Goal: Task Accomplishment & Management: Complete application form

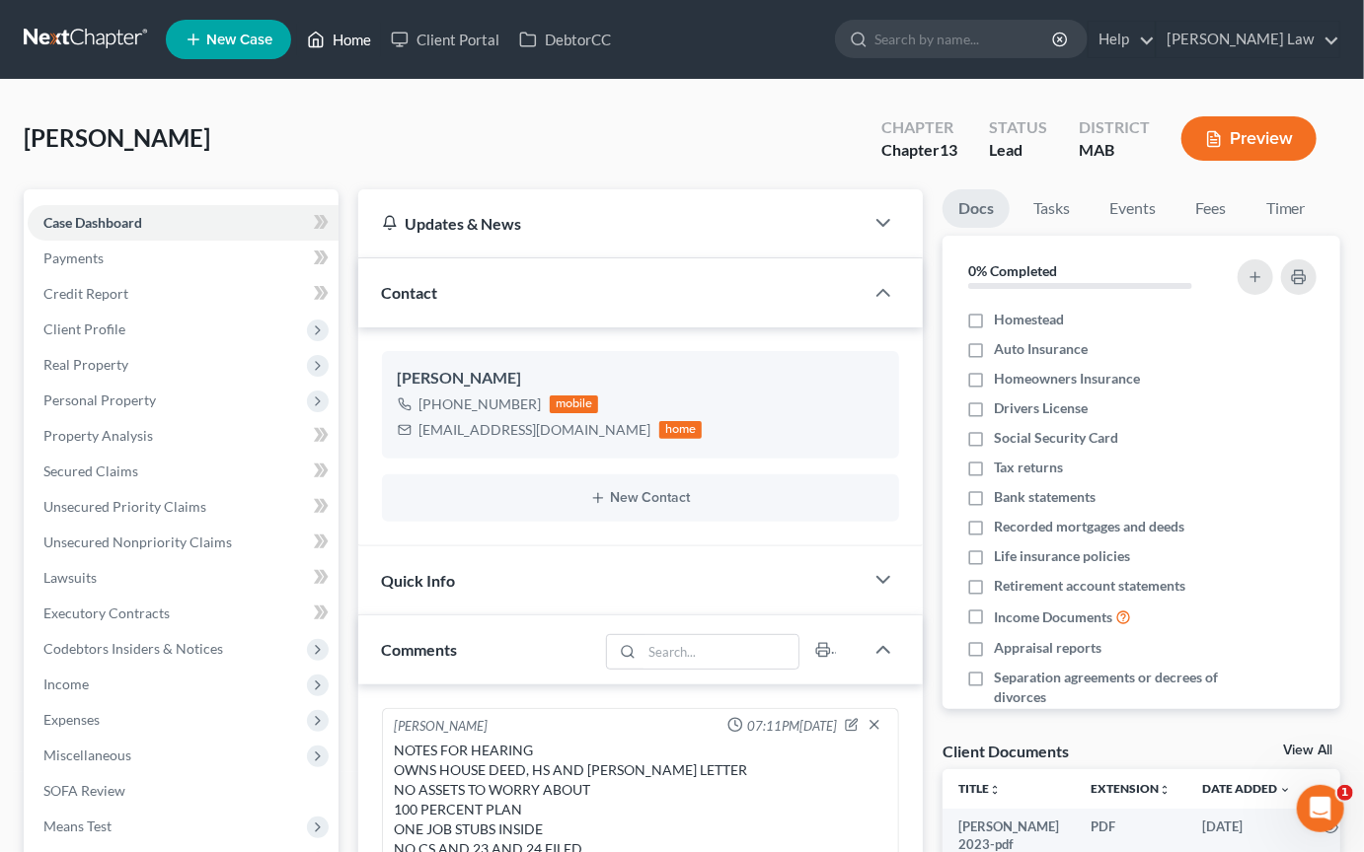
click at [381, 56] on link "Home" at bounding box center [339, 40] width 84 height 36
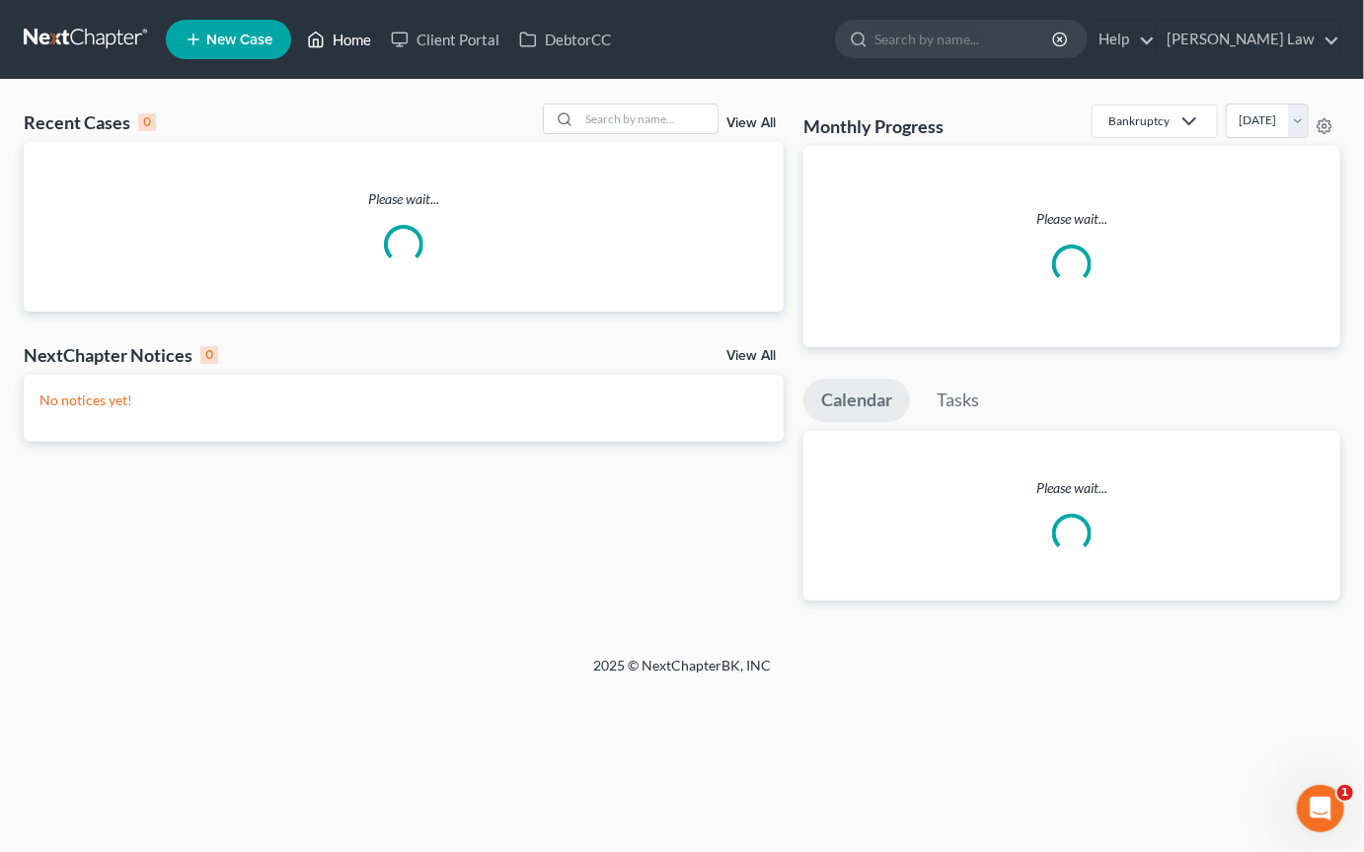
click at [381, 46] on link "Home" at bounding box center [339, 40] width 84 height 36
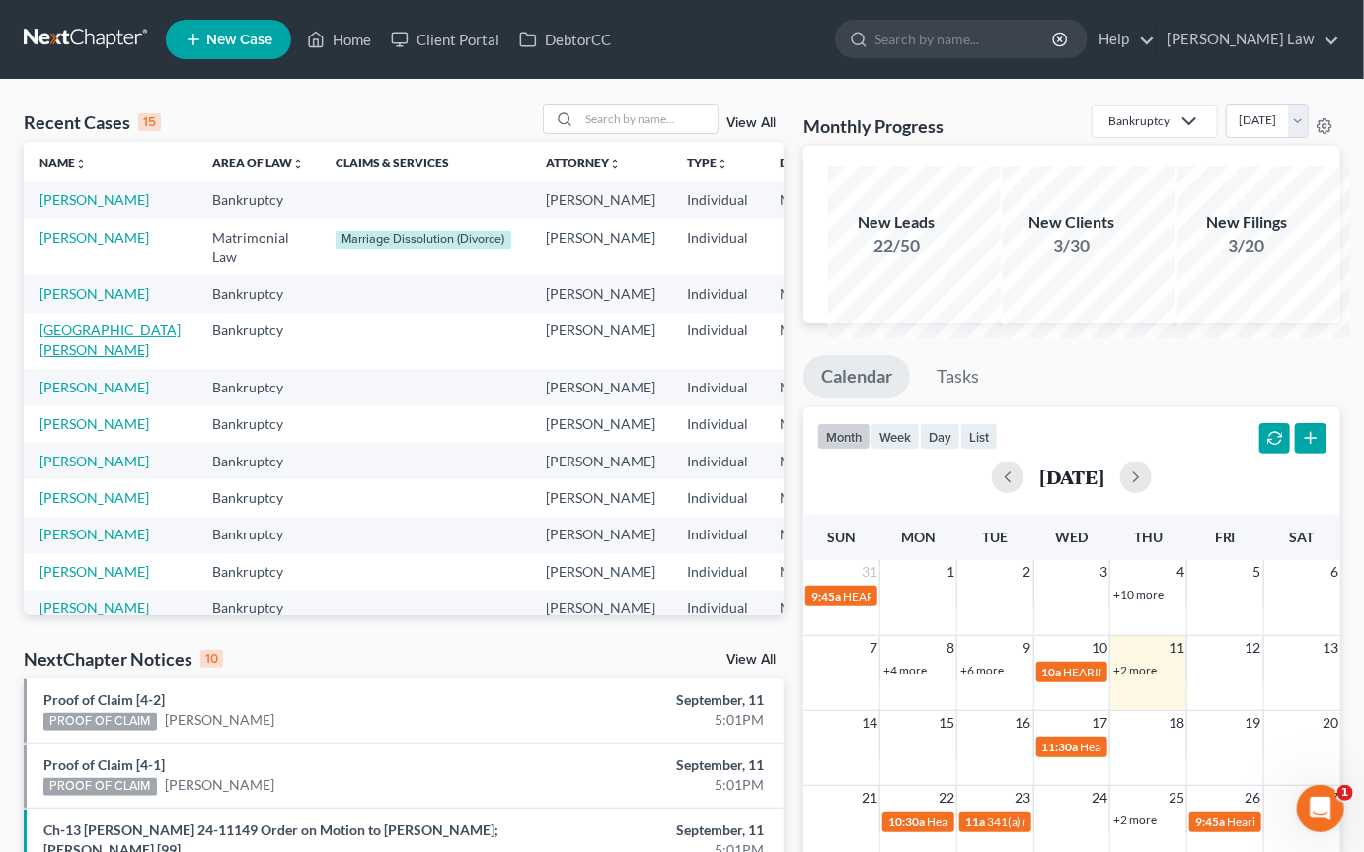
click at [79, 358] on link "[GEOGRAPHIC_DATA][PERSON_NAME]" at bounding box center [109, 340] width 141 height 37
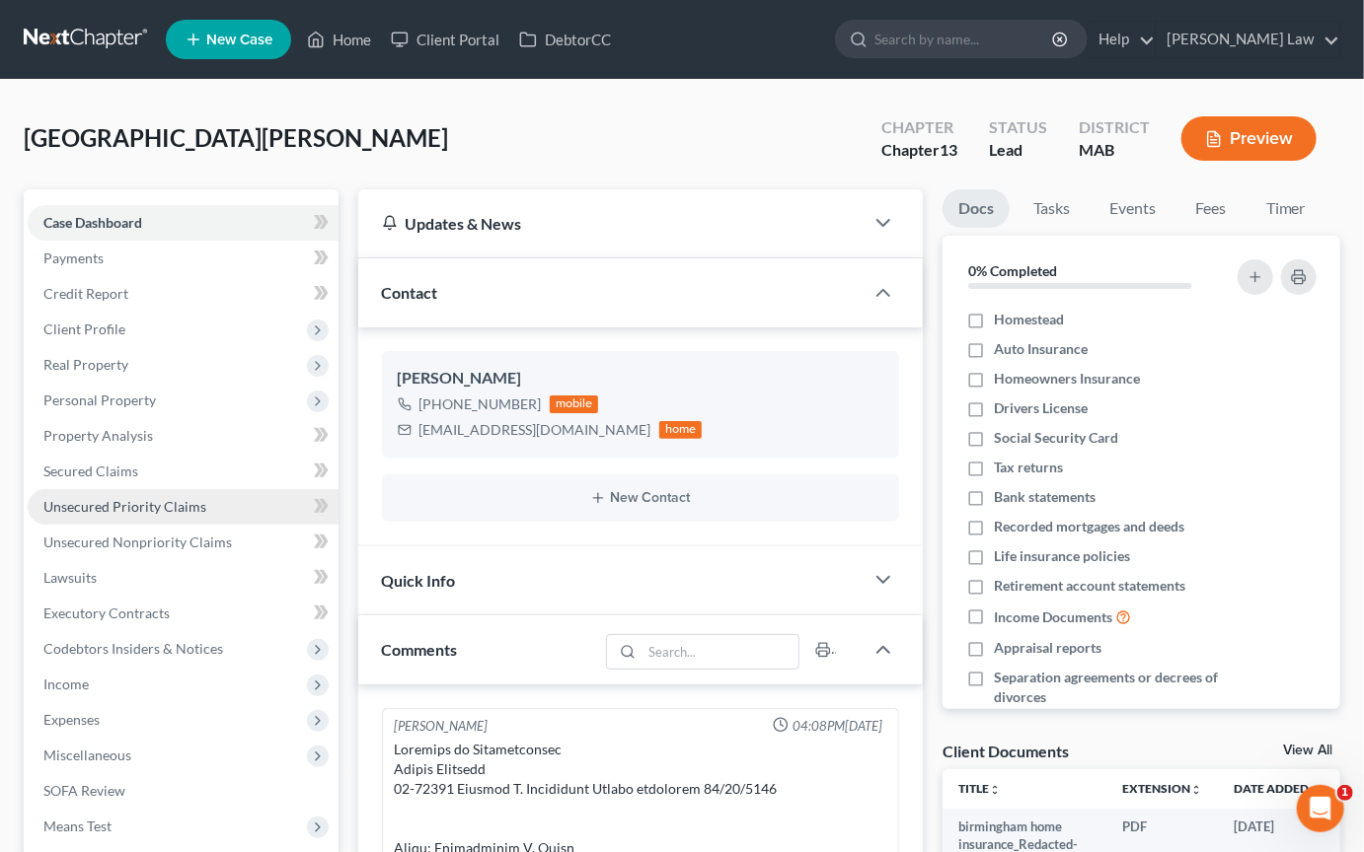
scroll to position [11942, 0]
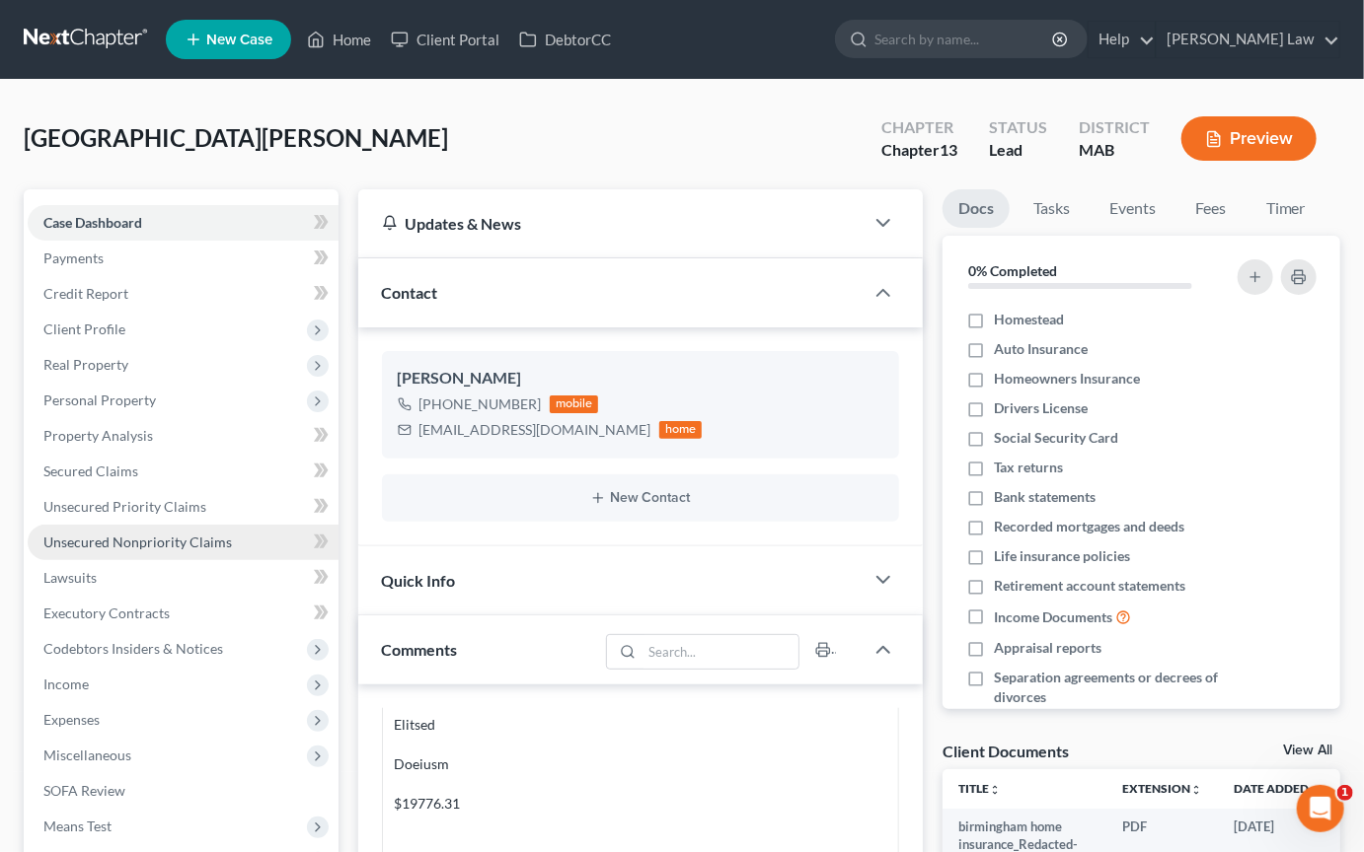
click at [179, 551] on span "Unsecured Nonpriority Claims" at bounding box center [137, 542] width 188 height 17
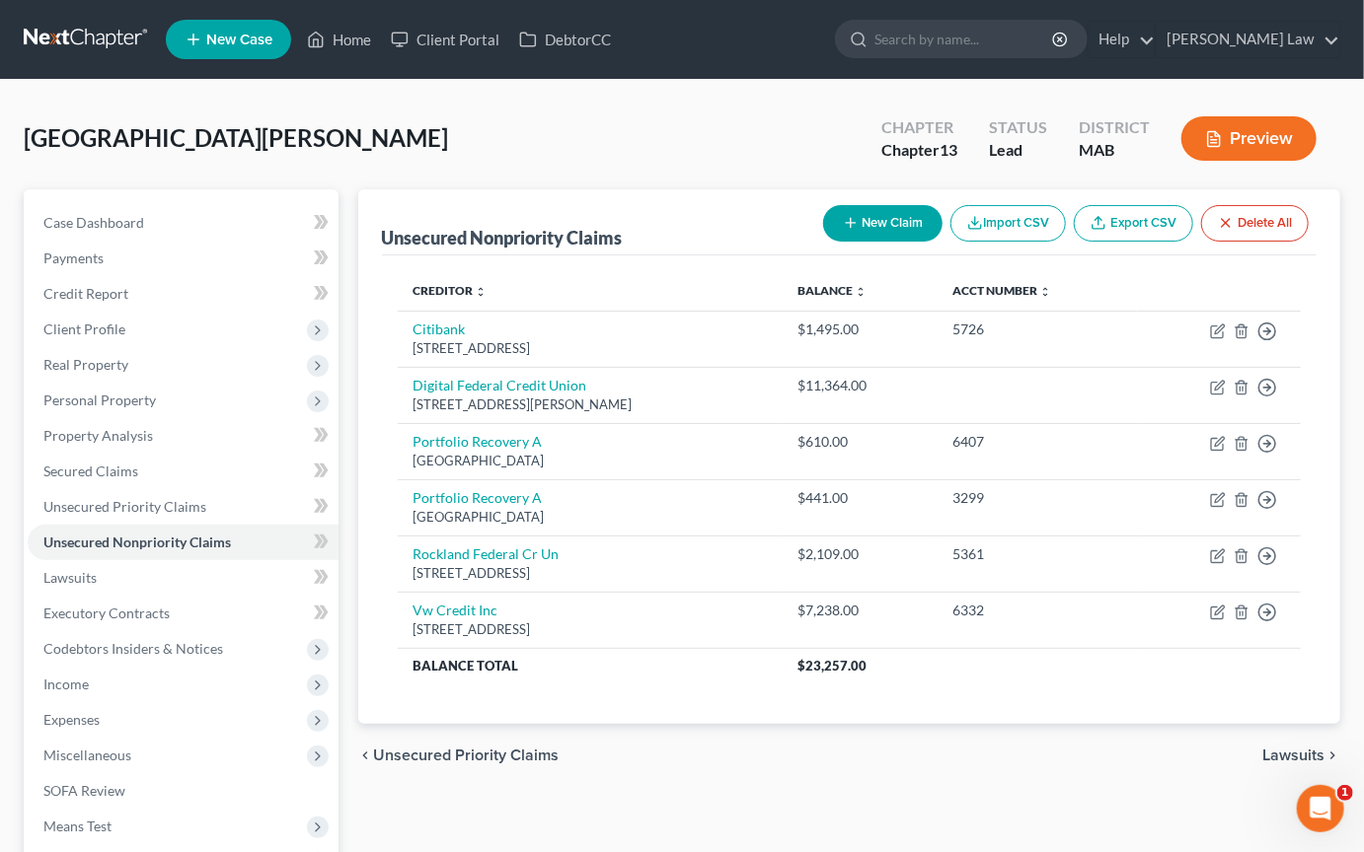
click at [823, 242] on button "New Claim" at bounding box center [882, 223] width 119 height 37
select select "0"
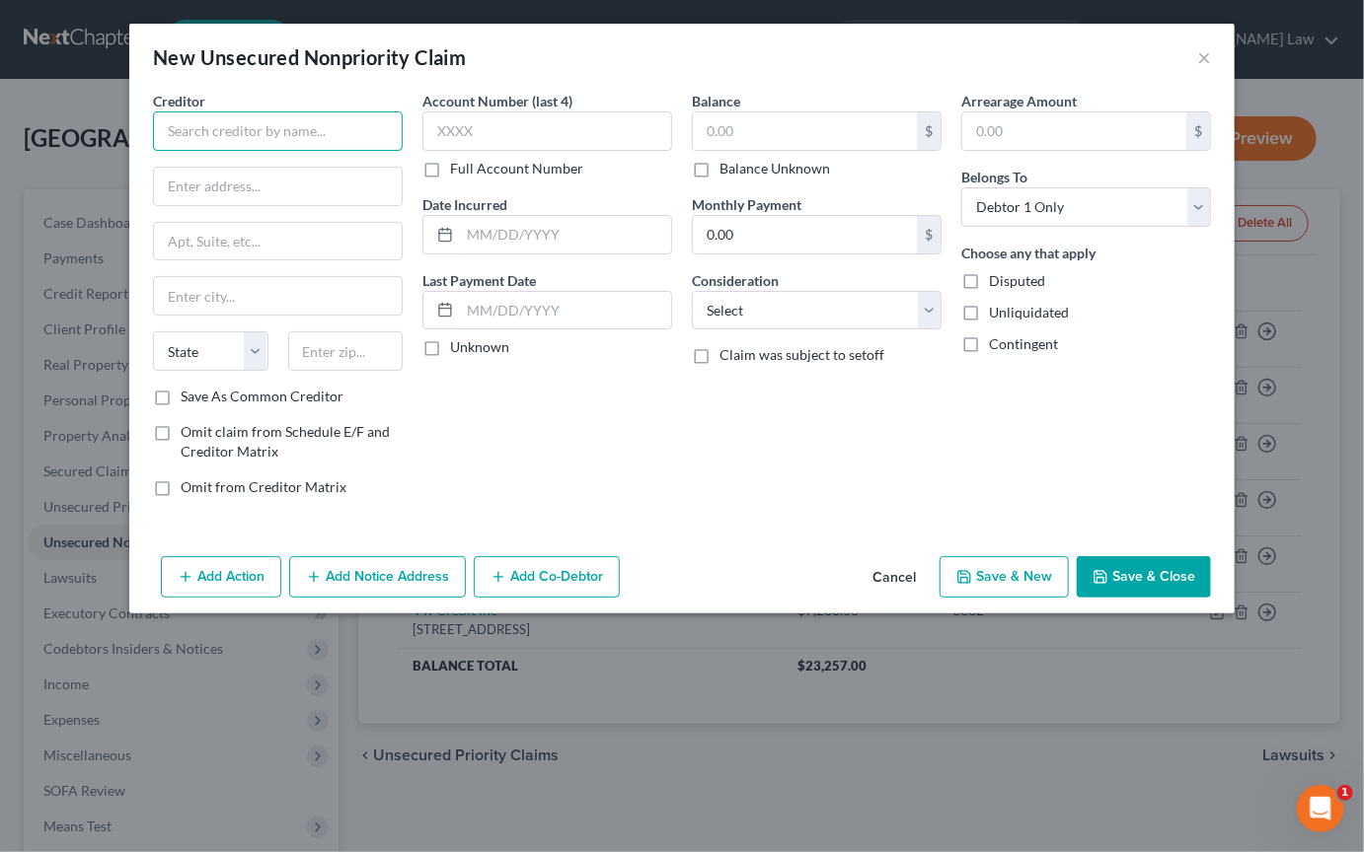
click at [265, 151] on input "text" at bounding box center [278, 130] width 250 height 39
type input "Hawthorne Tree Service"
type input "[STREET_ADDRESS][PERSON_NAME]"
type input "Centerville"
select select "22"
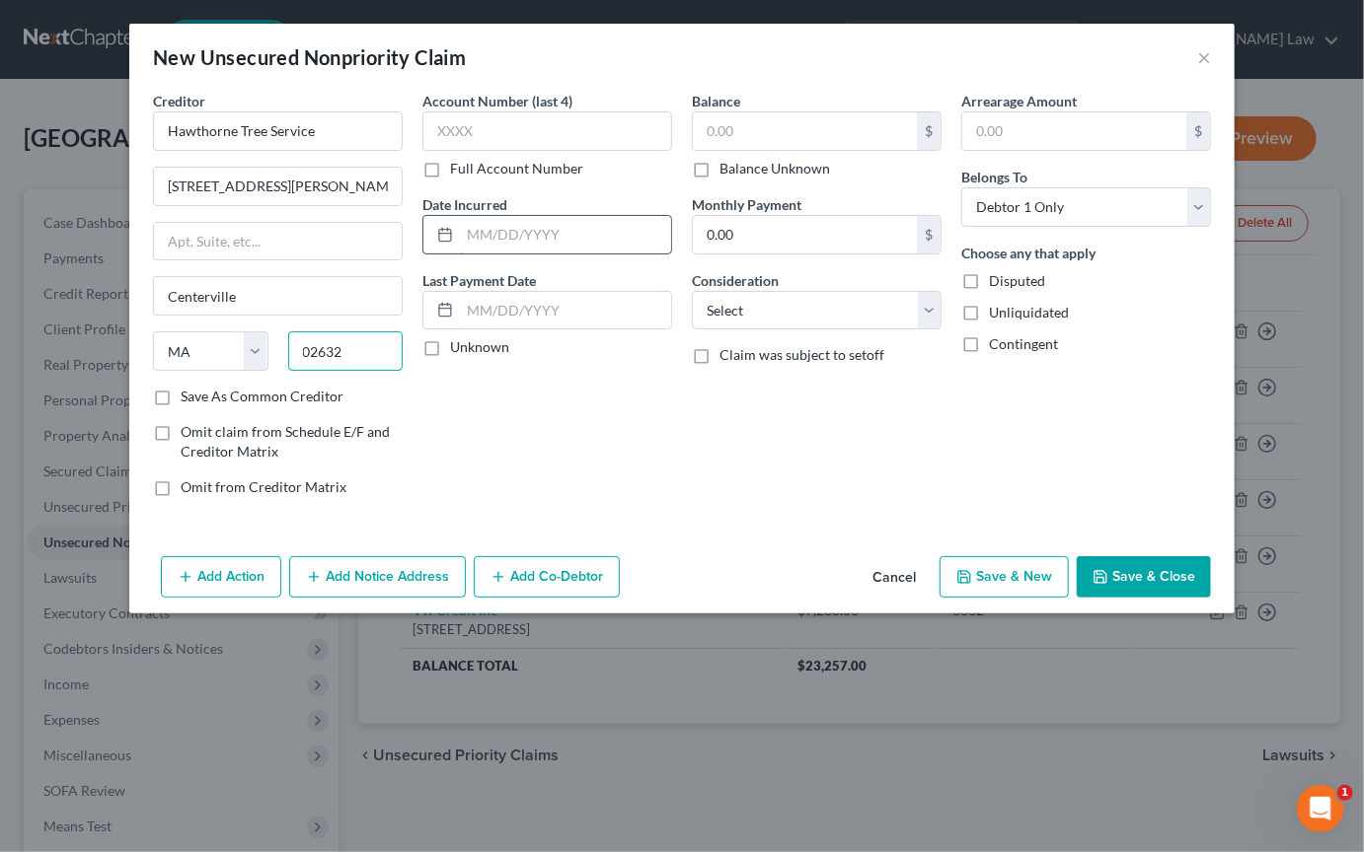
type input "02632"
click at [485, 254] on input "text" at bounding box center [565, 234] width 211 height 37
type input "2021"
click at [791, 150] on input "text" at bounding box center [805, 130] width 224 height 37
click at [1191, 598] on button "Save & Close" at bounding box center [1143, 576] width 134 height 41
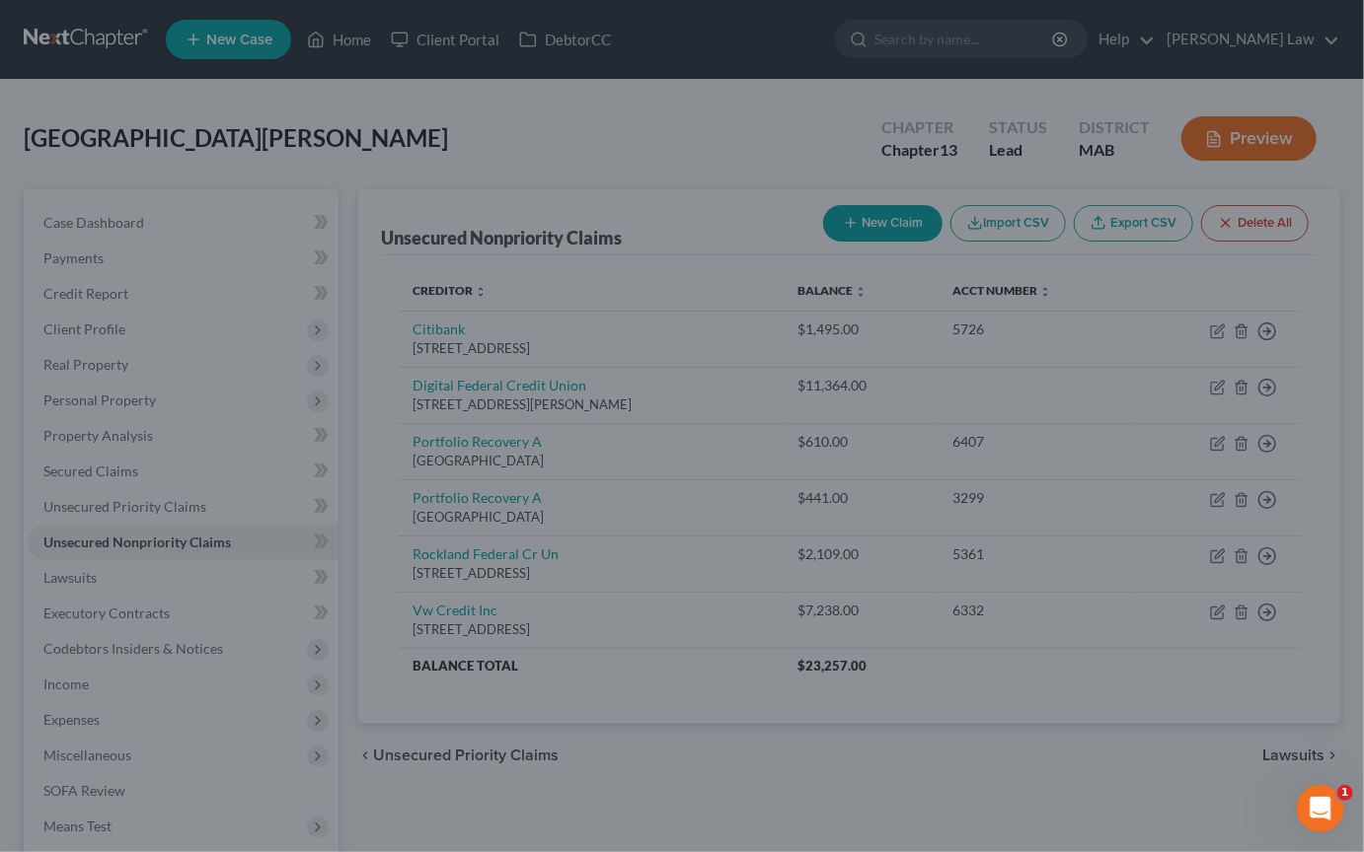
type input "2,020.00"
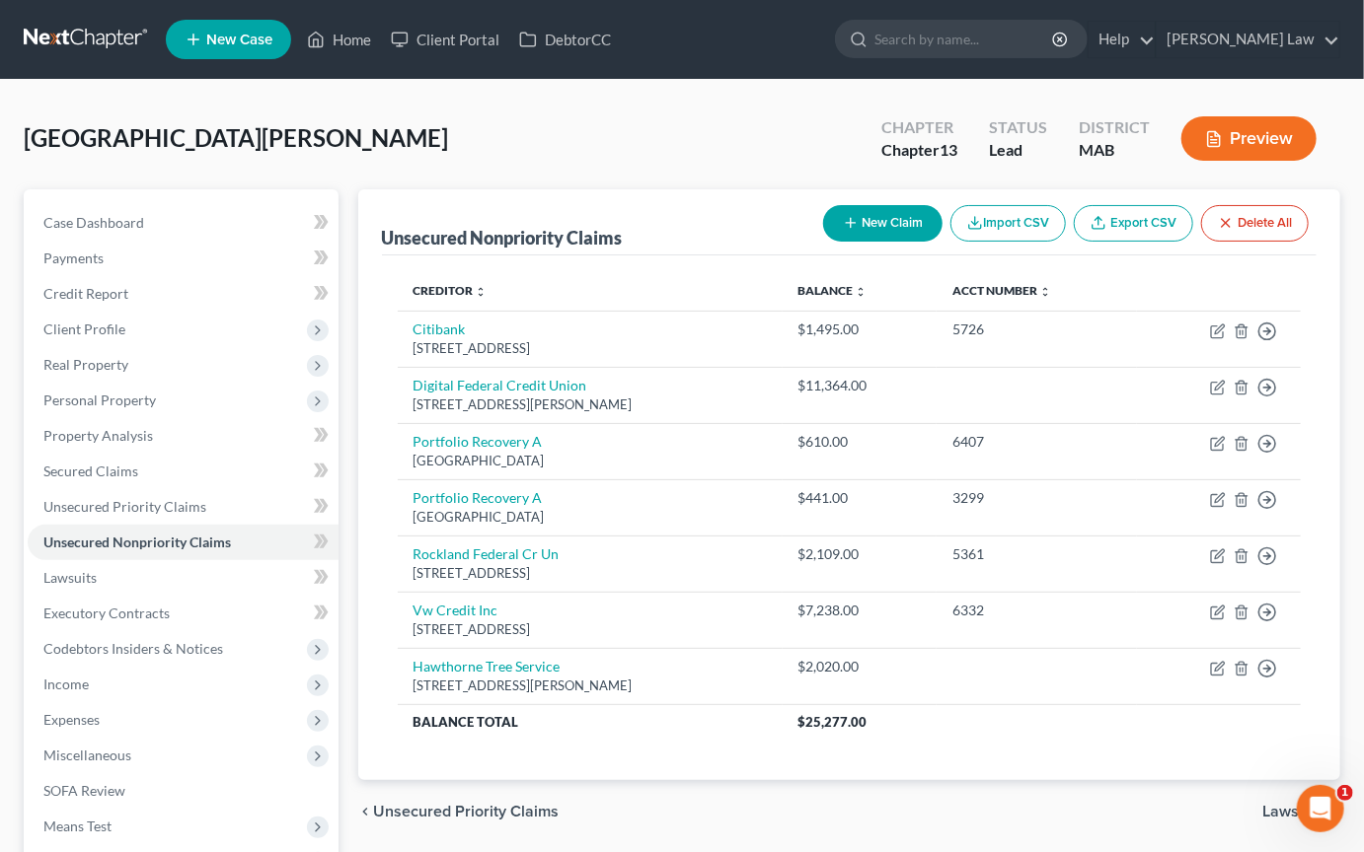
click at [823, 242] on button "New Claim" at bounding box center [882, 223] width 119 height 37
select select "0"
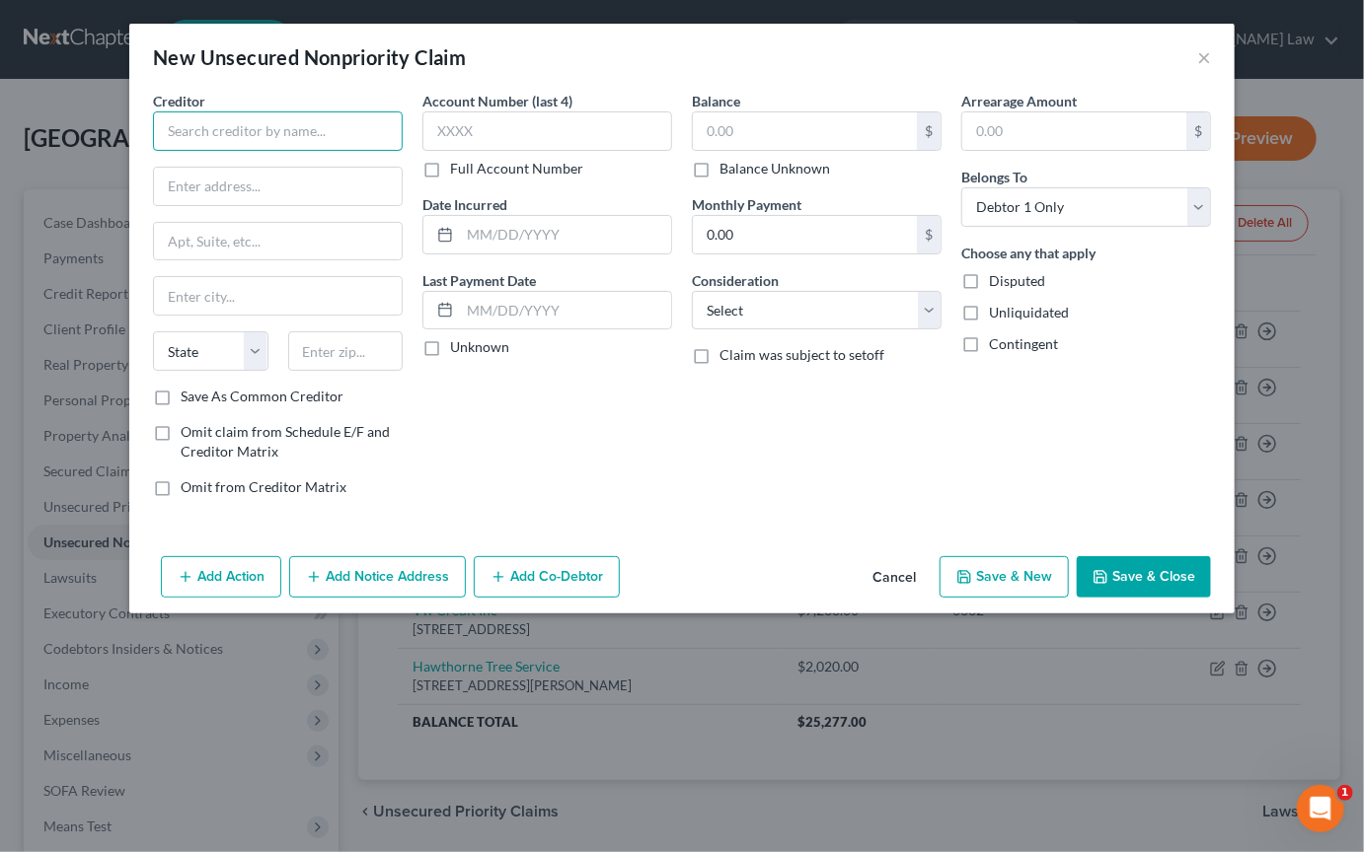
click at [307, 151] on input "text" at bounding box center [278, 130] width 250 height 39
type input "[PERSON_NAME] Pyschotherapist"
type input "[STREET_ADDRESS][PERSON_NAME]"
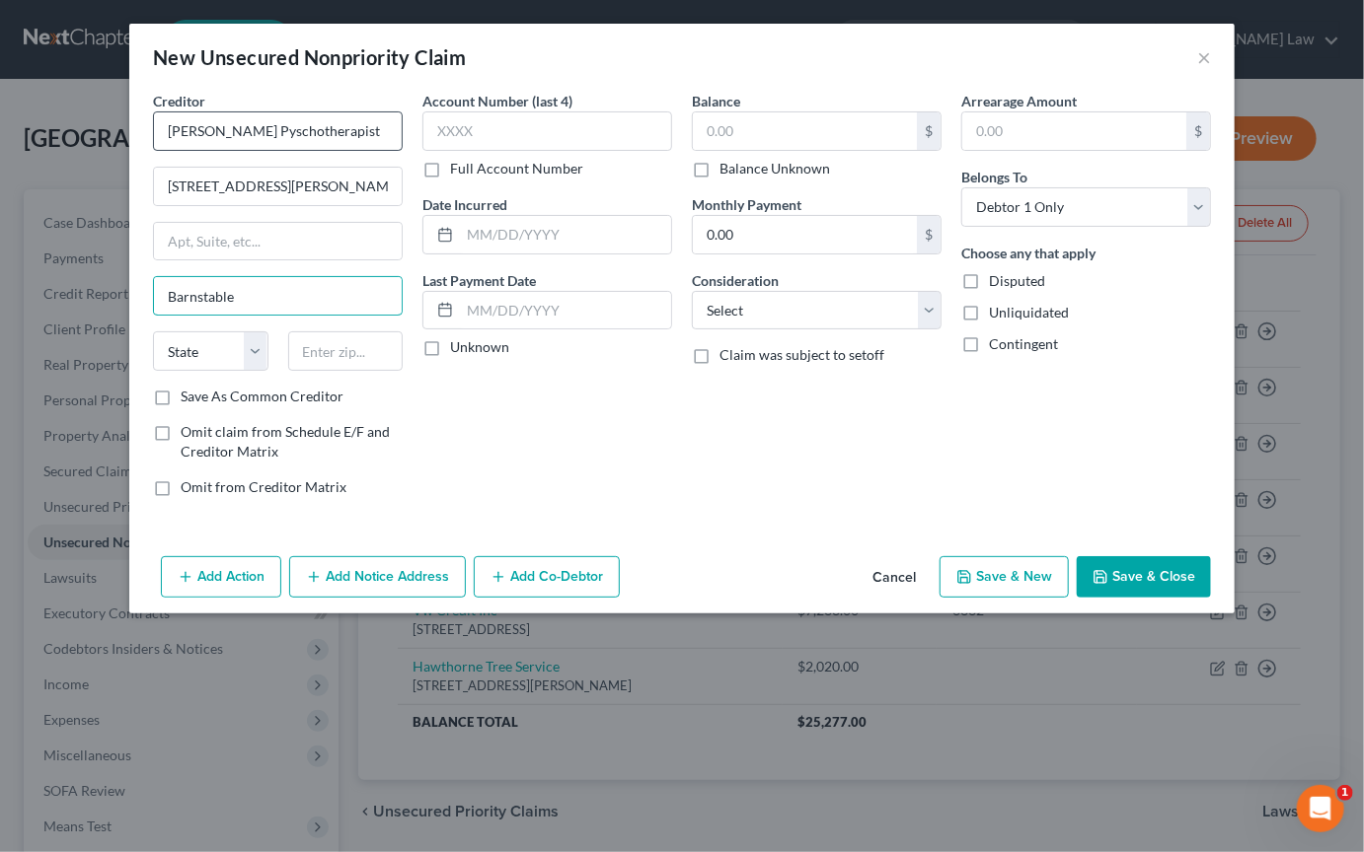
type input "Barnstable"
select select "22"
type input "02648"
type input "Marstons [PERSON_NAME]"
click at [462, 254] on input "text" at bounding box center [565, 234] width 211 height 37
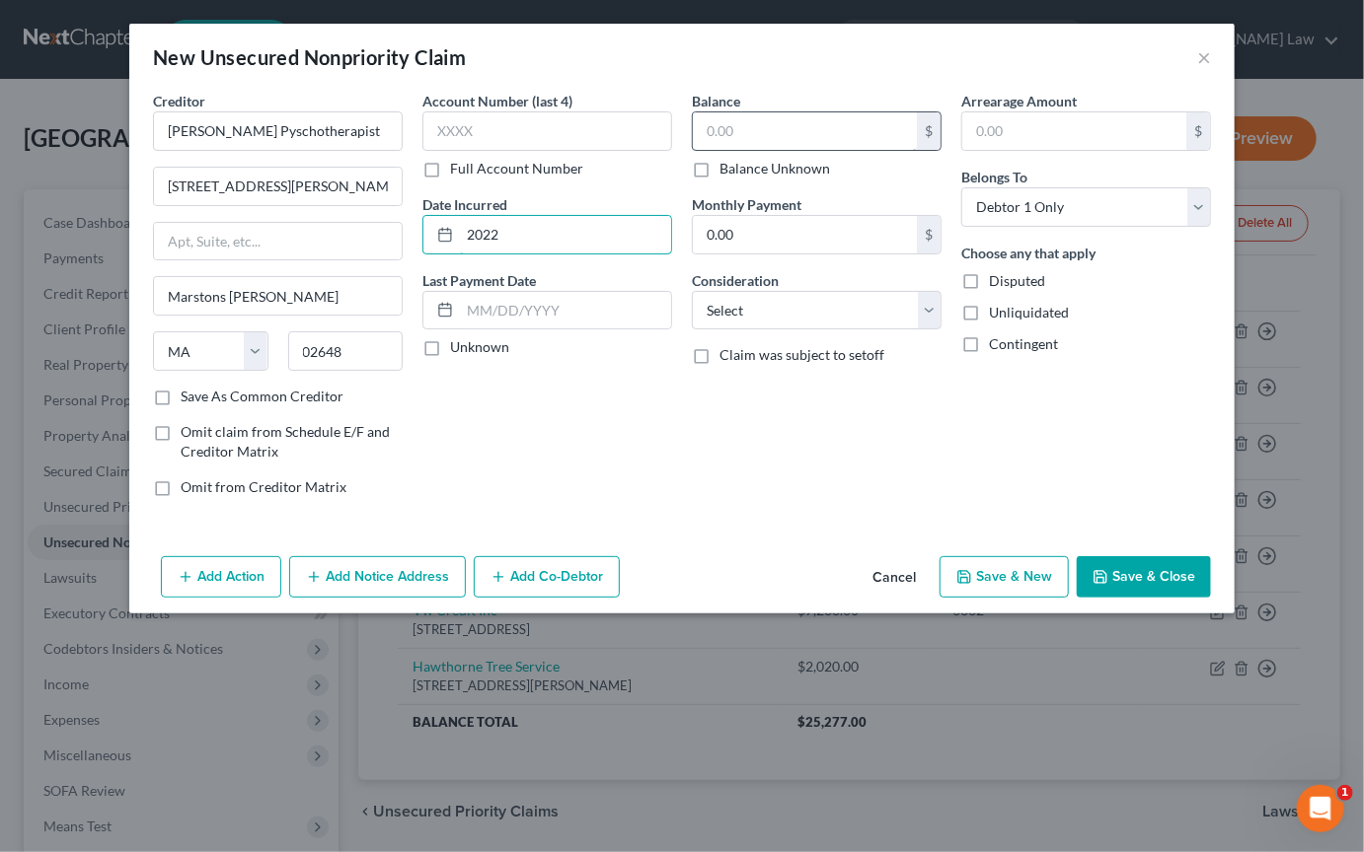
type input "2022"
click at [776, 150] on input "text" at bounding box center [805, 130] width 224 height 37
type input "360"
click at [1198, 598] on button "Save & Close" at bounding box center [1143, 576] width 134 height 41
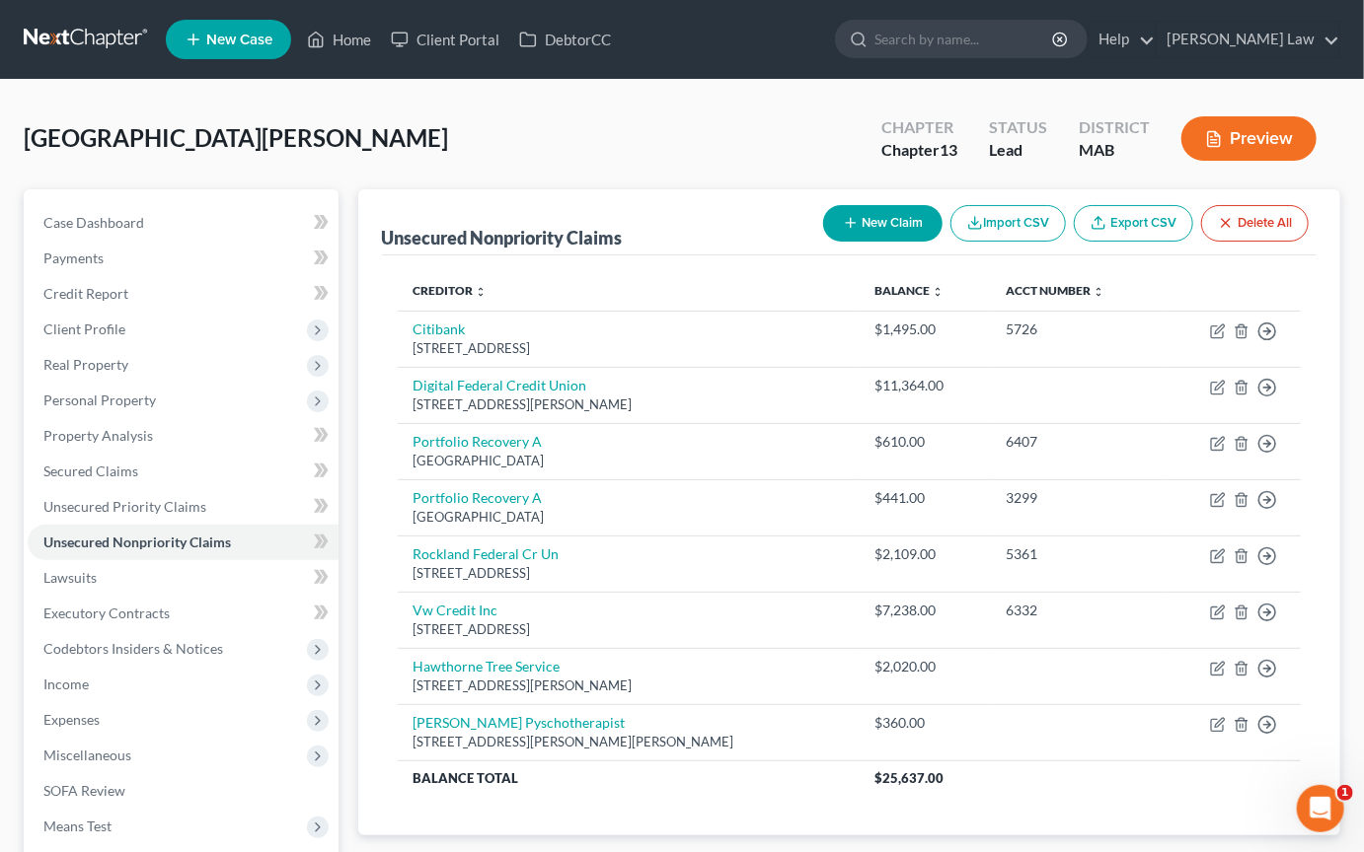
click at [823, 242] on button "New Claim" at bounding box center [882, 223] width 119 height 37
select select "0"
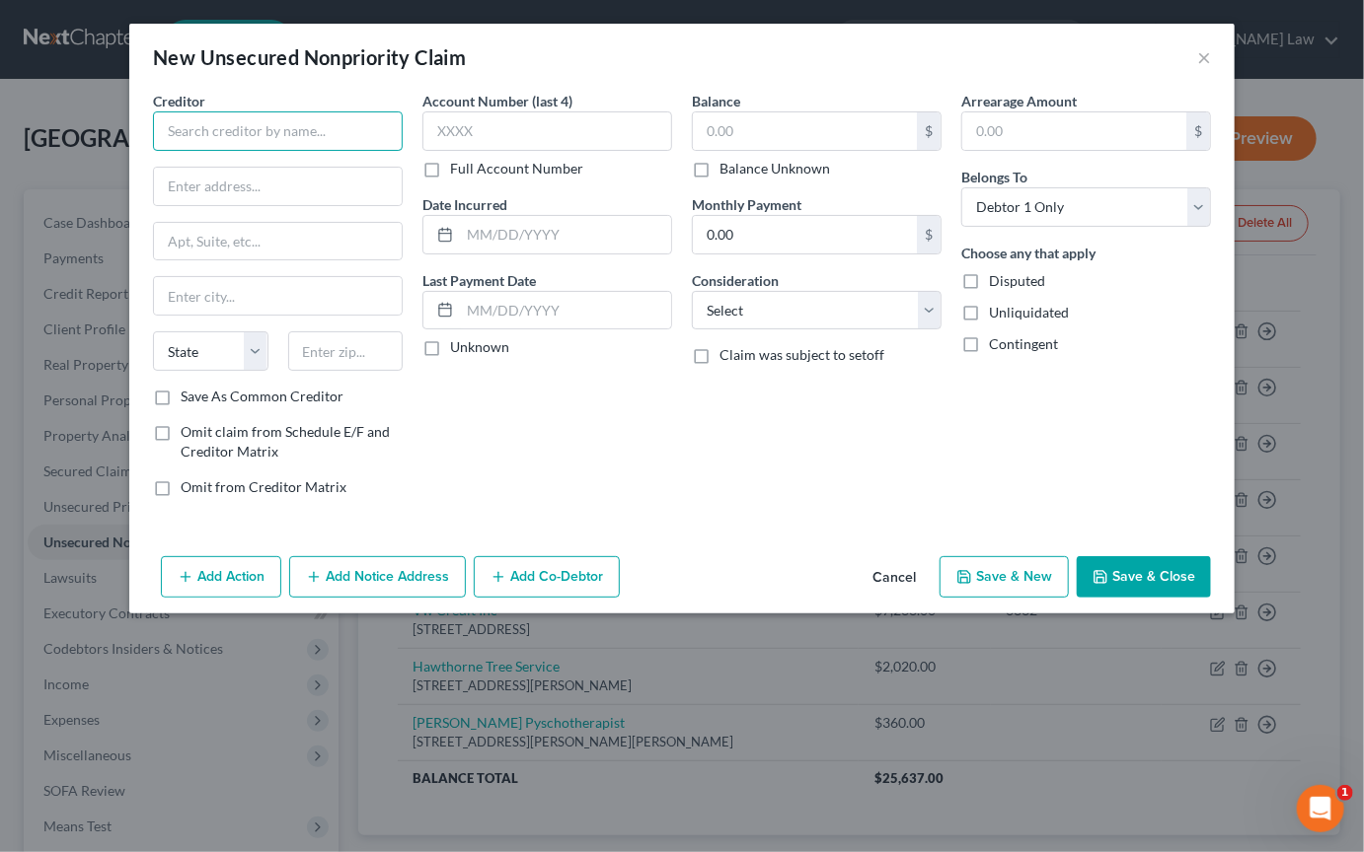
click at [257, 151] on input "text" at bounding box center [278, 130] width 250 height 39
type input "Arrived Motors LLC"
type input "[STREET_ADDRESS]"
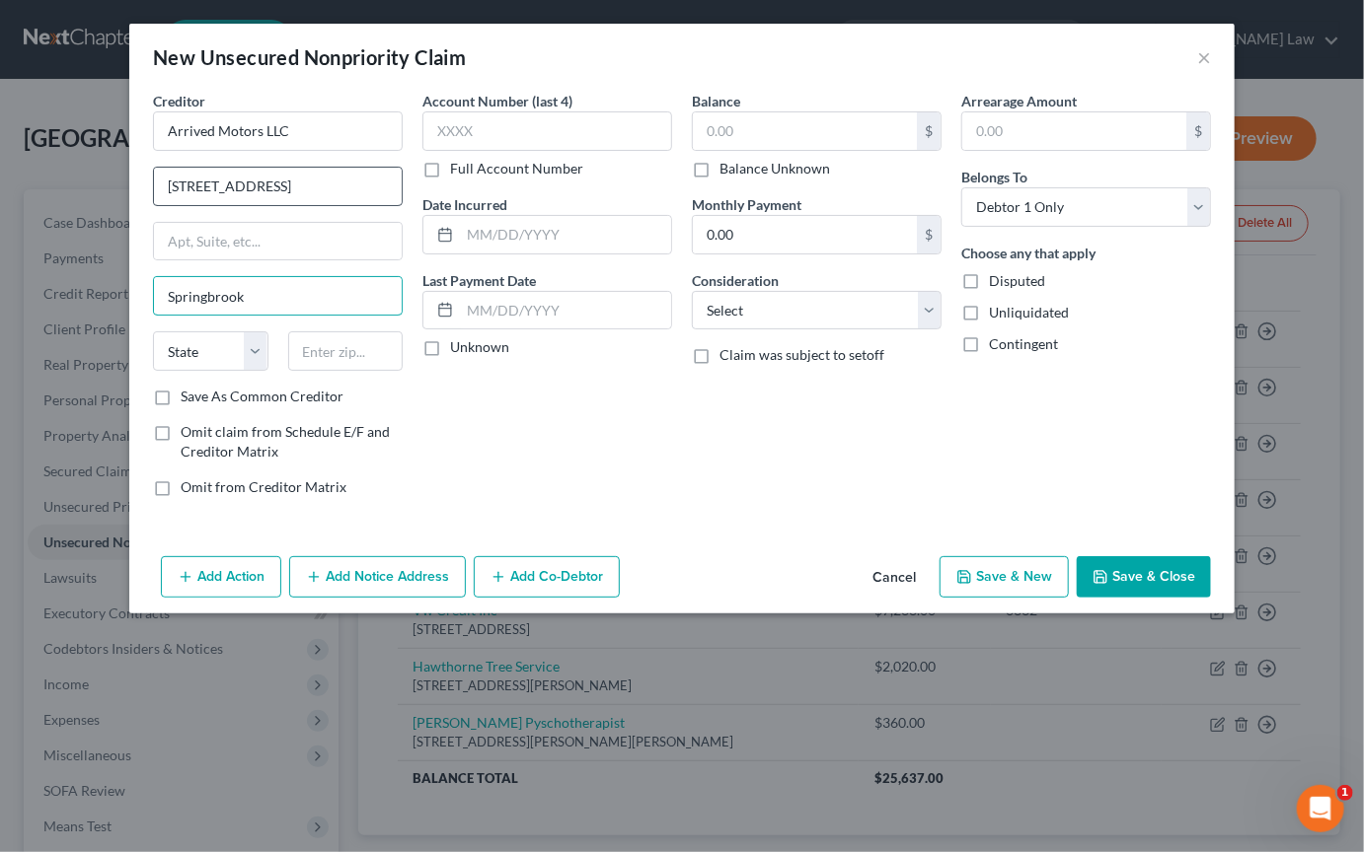
type input "Springbrook"
select select "39"
type input "18444"
type input "[GEOGRAPHIC_DATA]"
click at [752, 179] on div "$ Balance Unknown" at bounding box center [817, 144] width 250 height 67
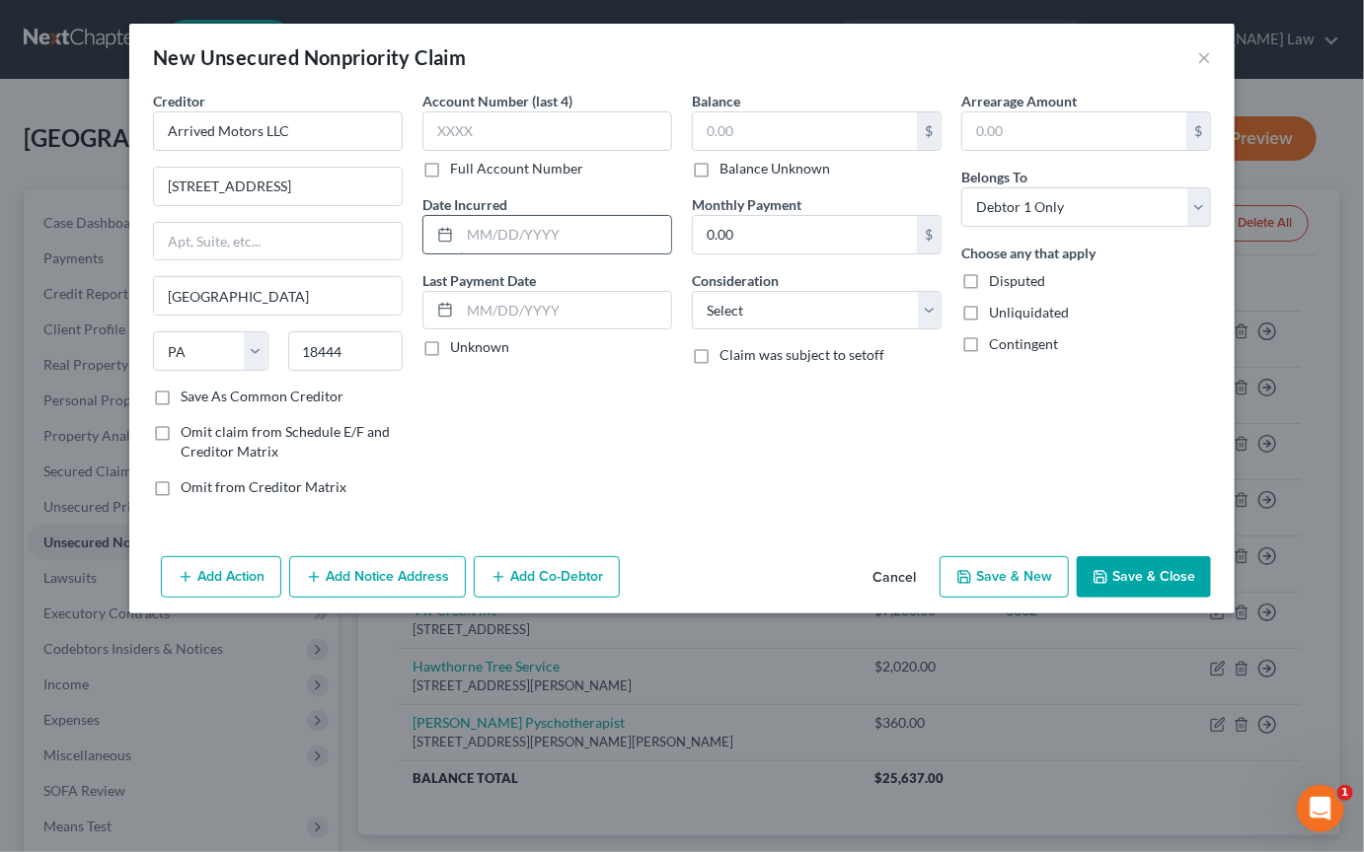
click at [476, 254] on input "text" at bounding box center [565, 234] width 211 height 37
type input "2023"
click at [766, 150] on input "text" at bounding box center [805, 130] width 224 height 37
click at [1211, 598] on button "Save & Close" at bounding box center [1143, 576] width 134 height 41
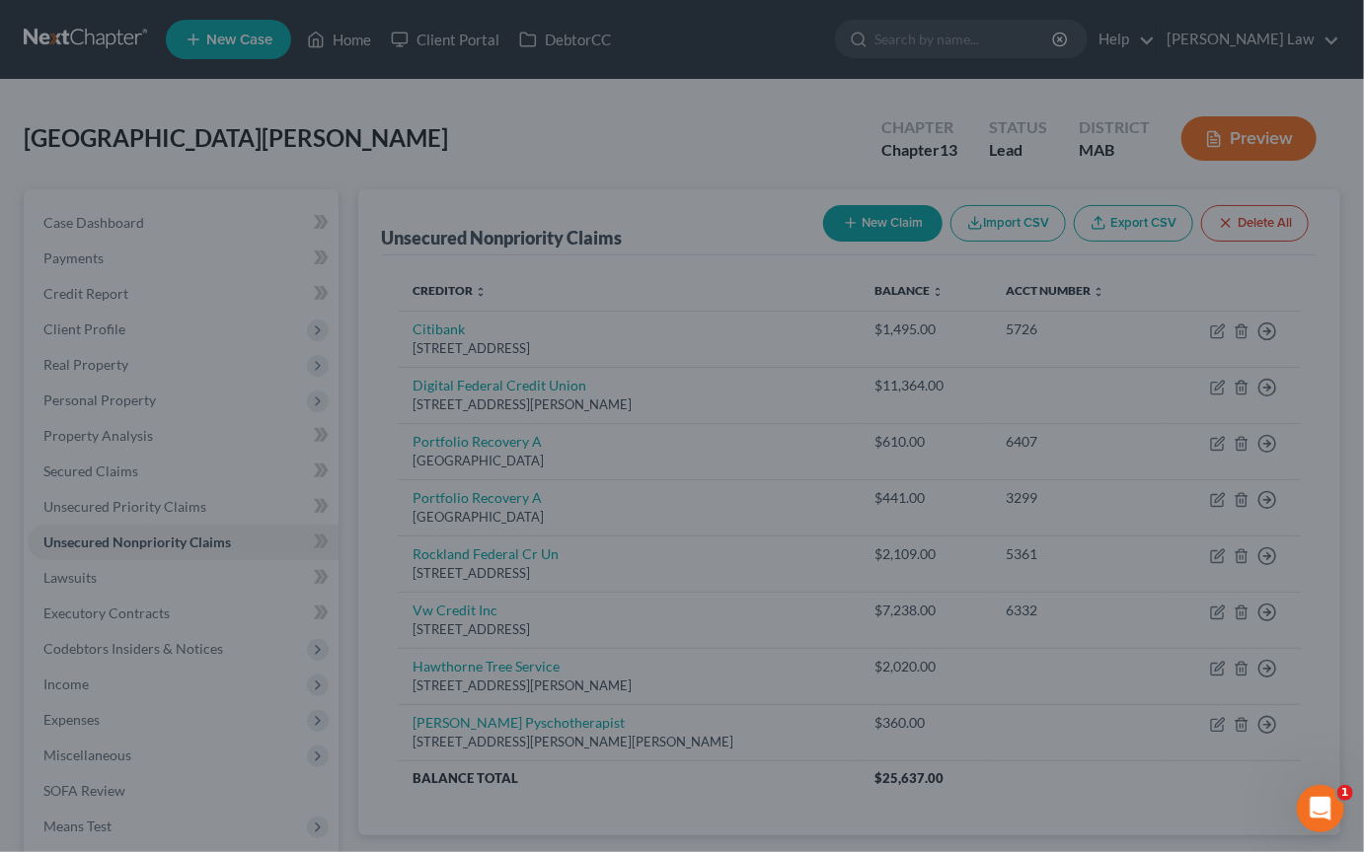
type input "33,000.00"
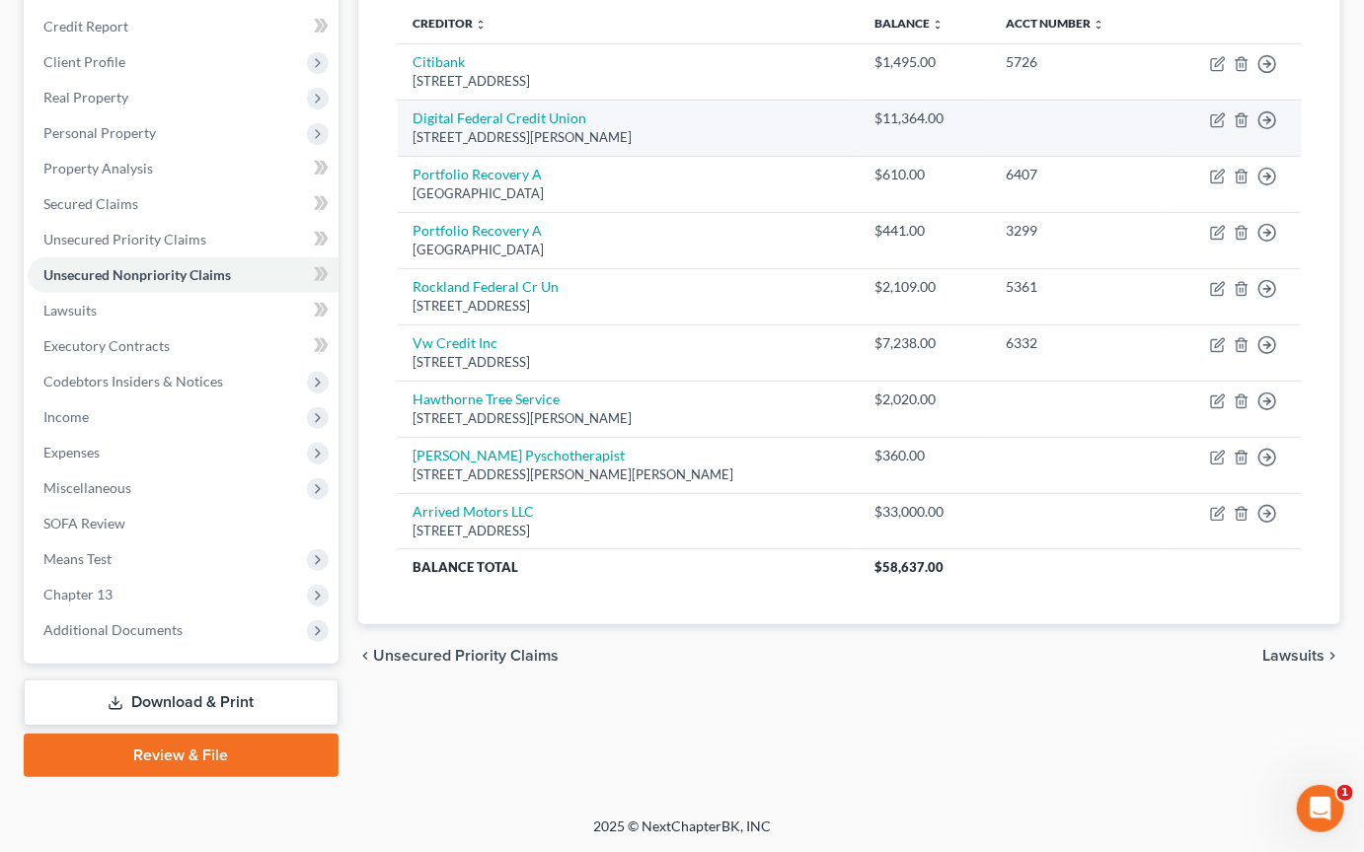
scroll to position [542, 0]
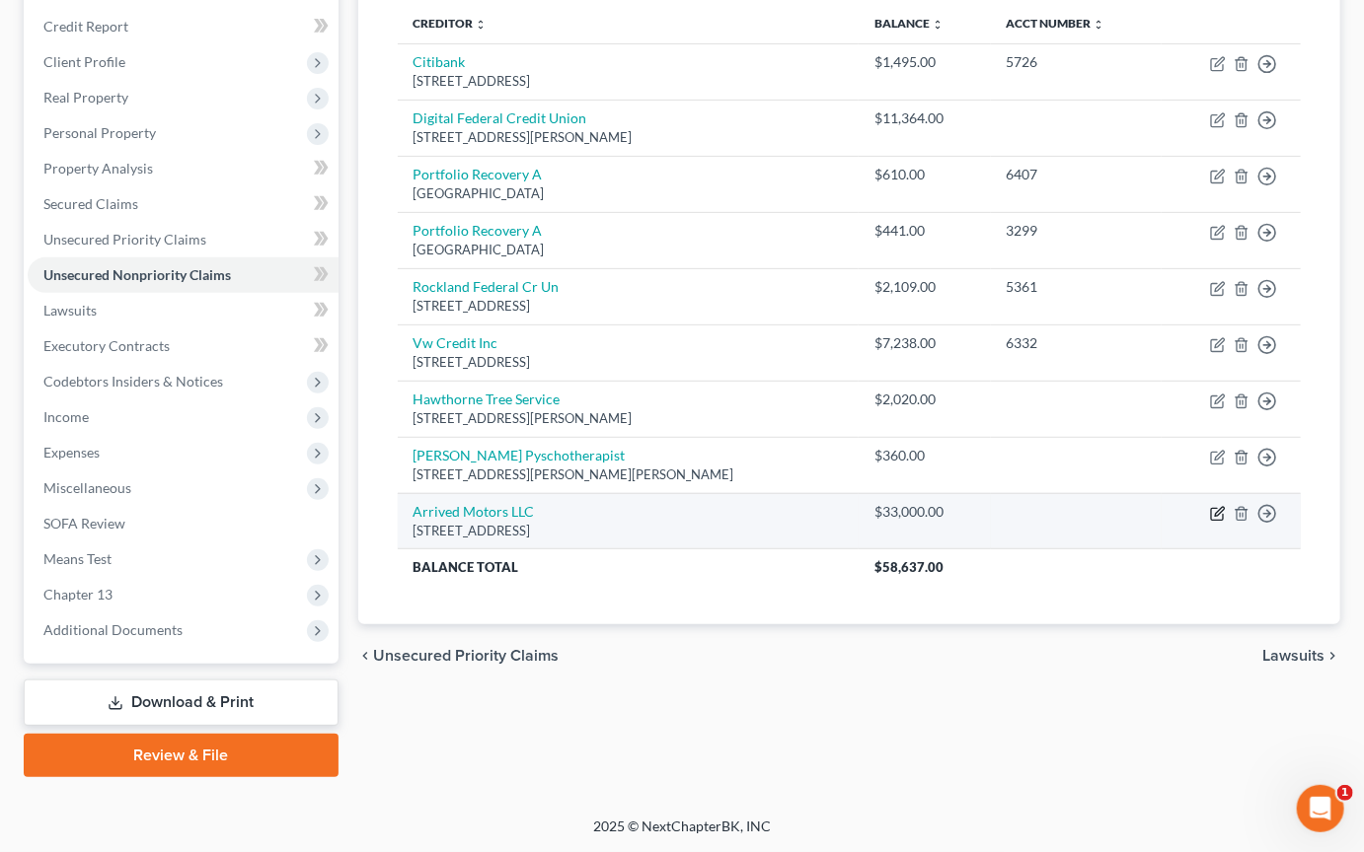
click at [1210, 506] on icon "button" at bounding box center [1218, 514] width 16 height 16
select select "39"
select select "0"
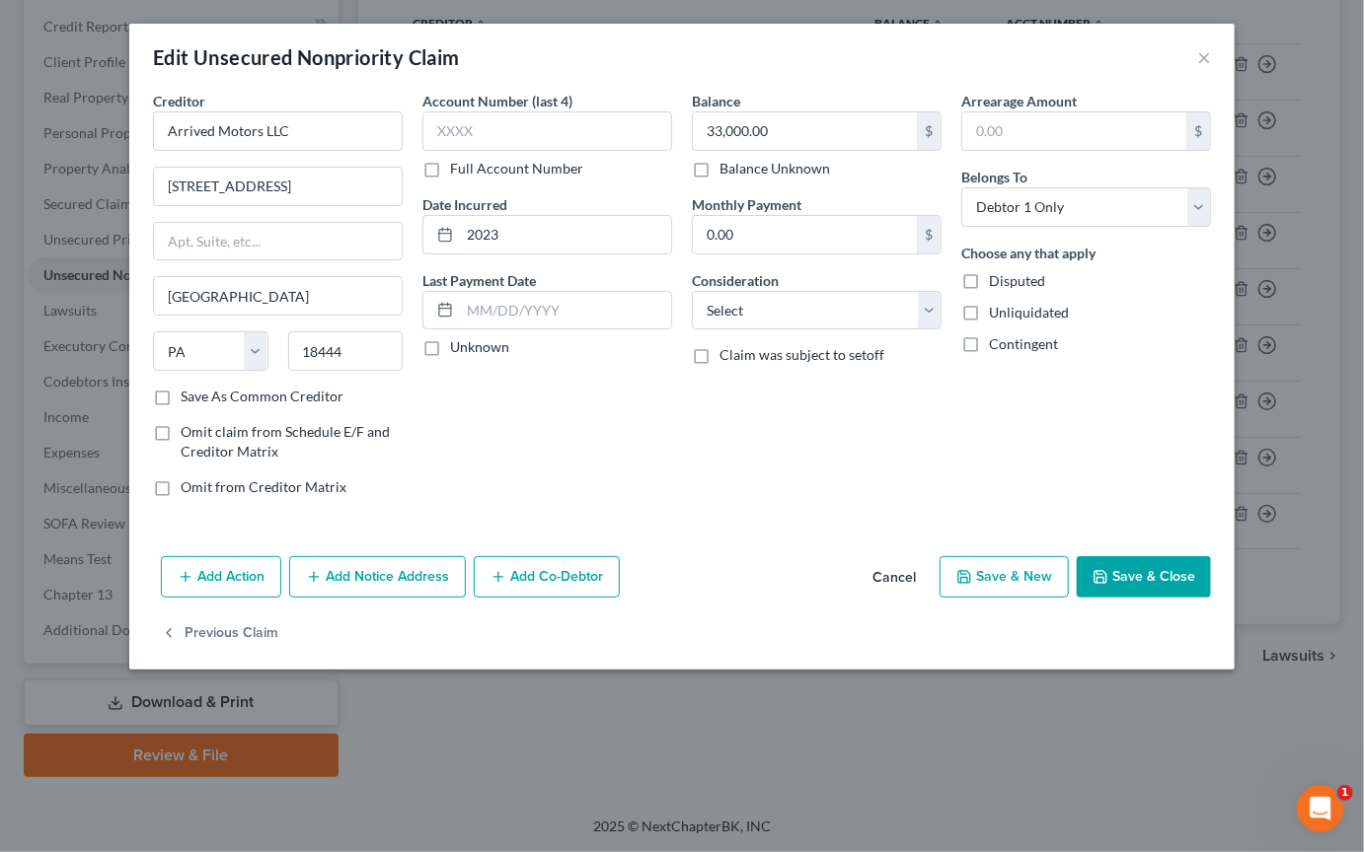
click at [1199, 598] on button "Save & Close" at bounding box center [1143, 576] width 134 height 41
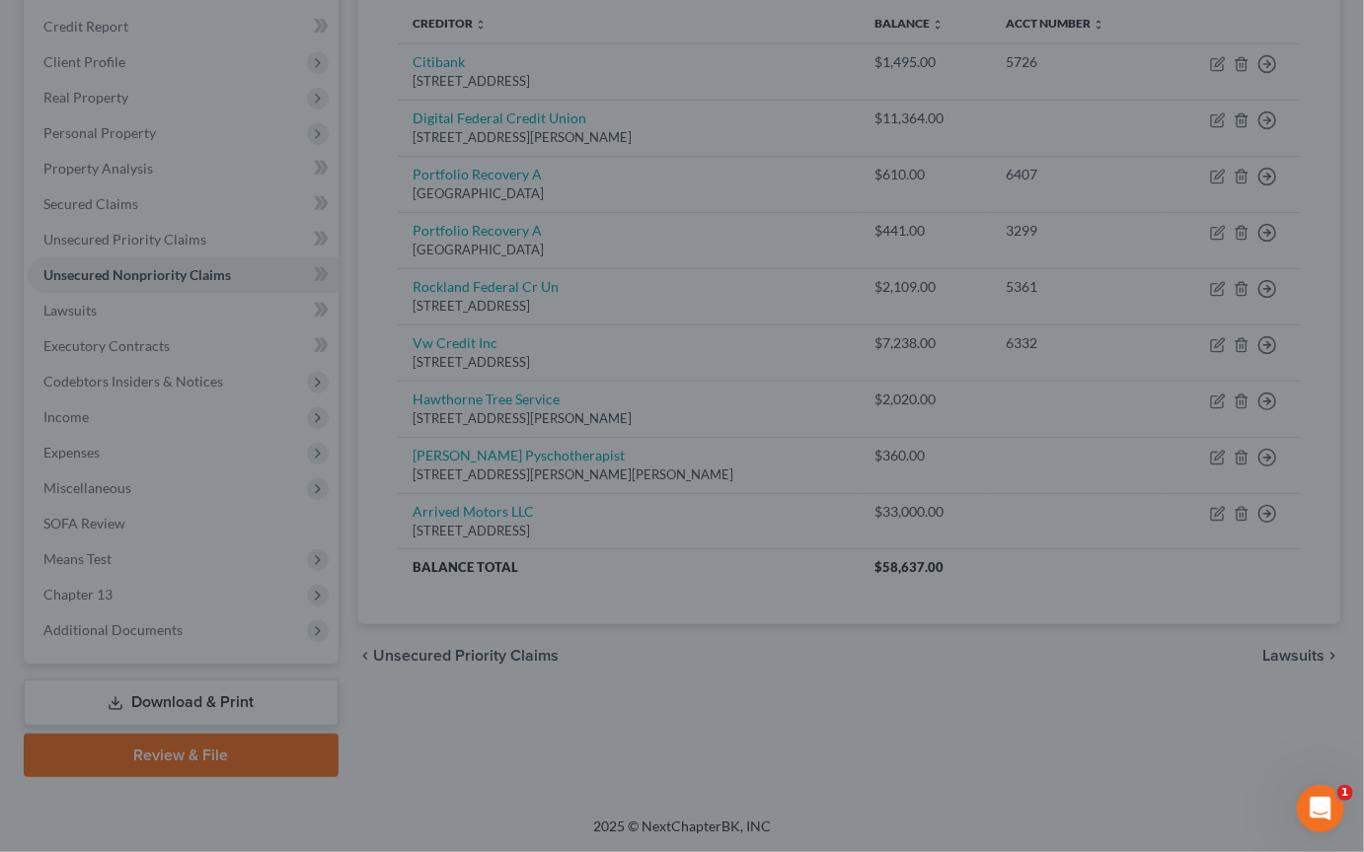
type input "0"
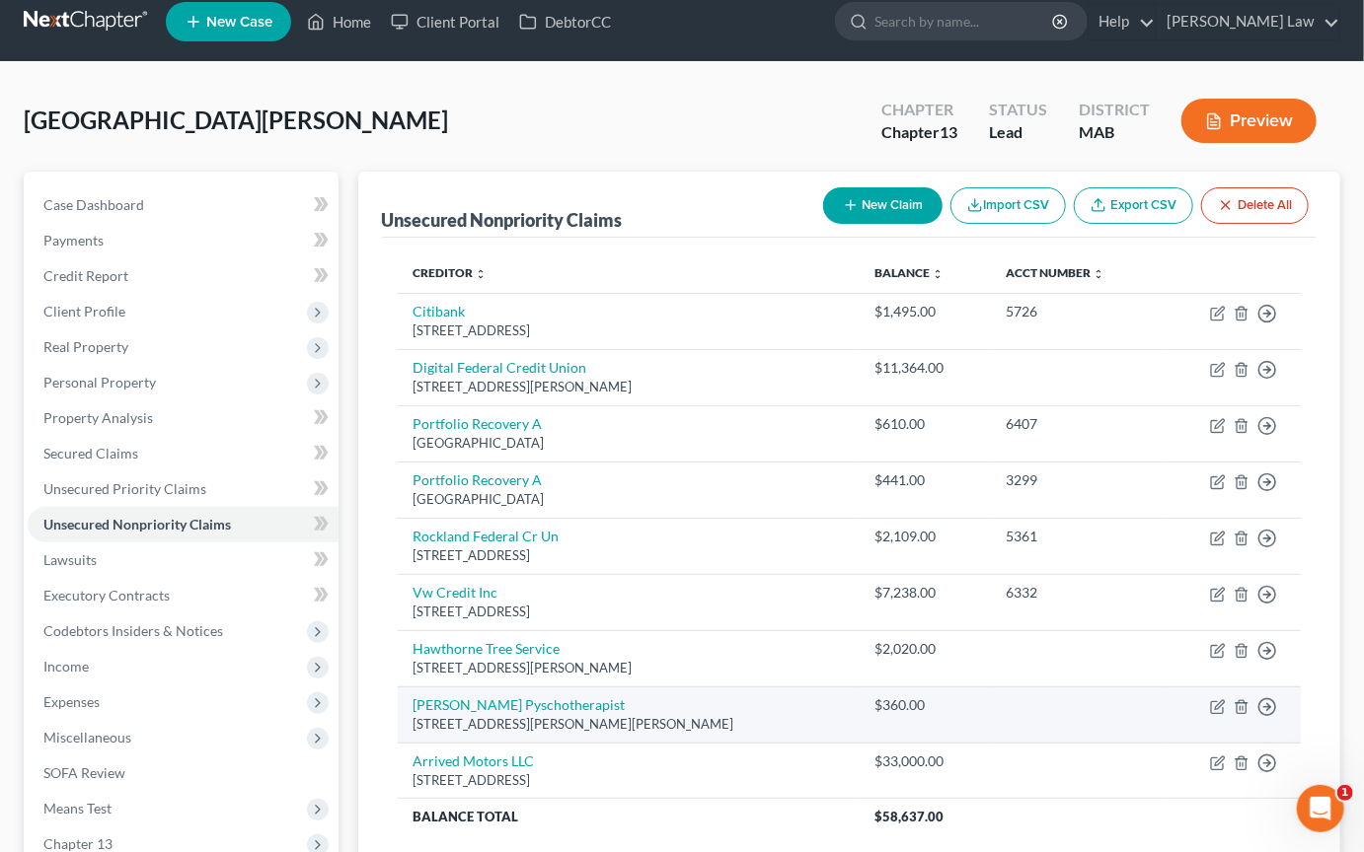
scroll to position [0, 0]
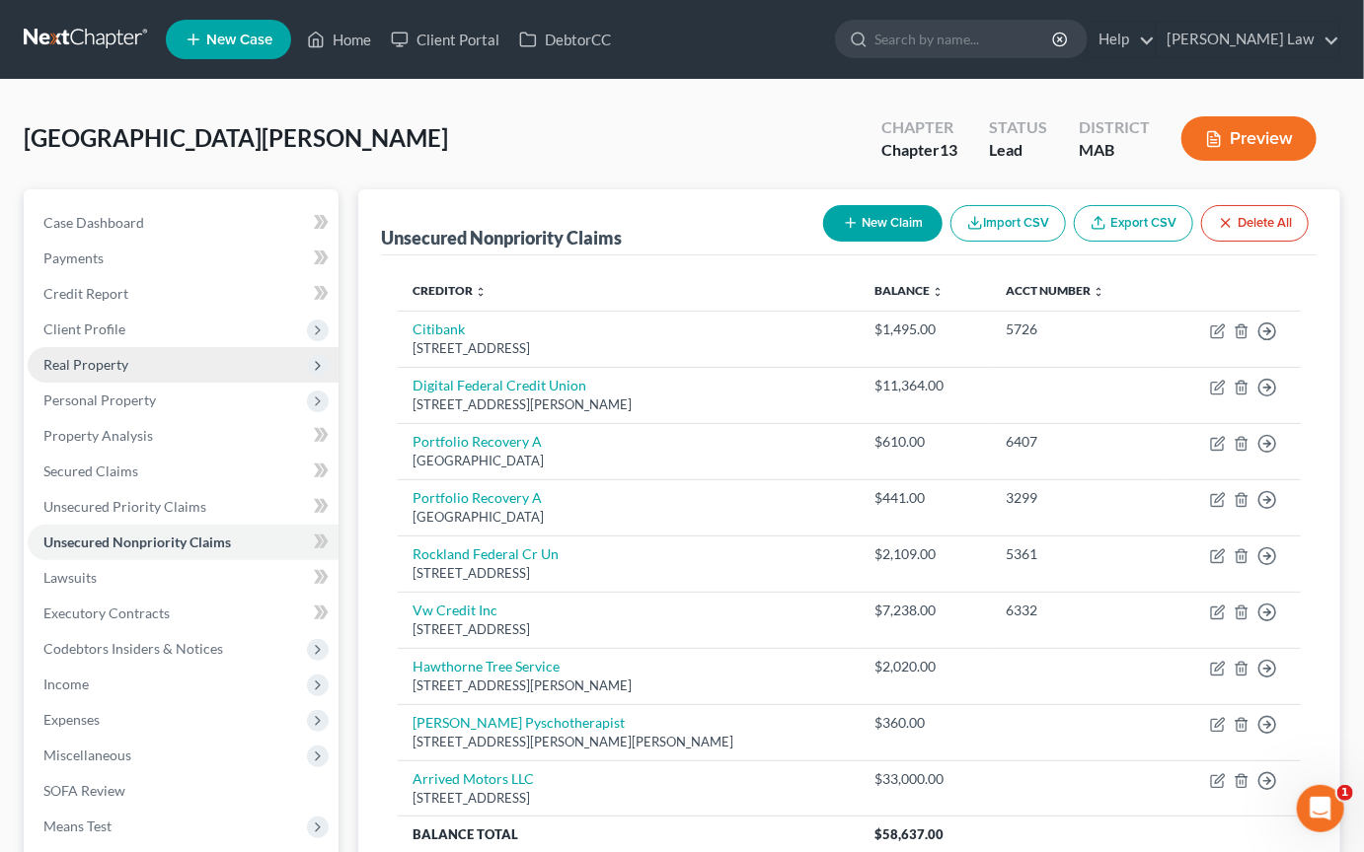
click at [128, 373] on span "Real Property" at bounding box center [85, 364] width 85 height 17
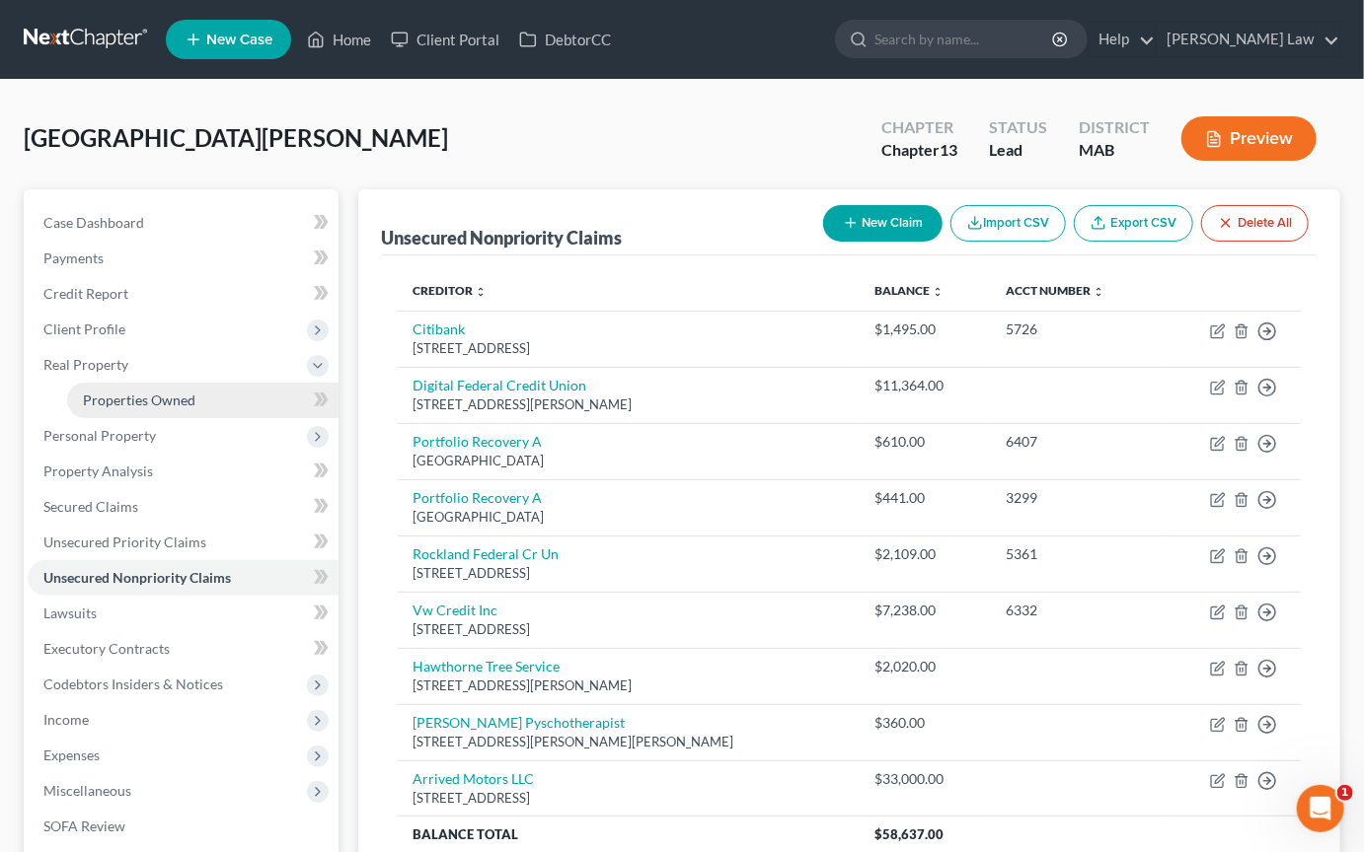
click at [186, 408] on span "Properties Owned" at bounding box center [139, 400] width 112 height 17
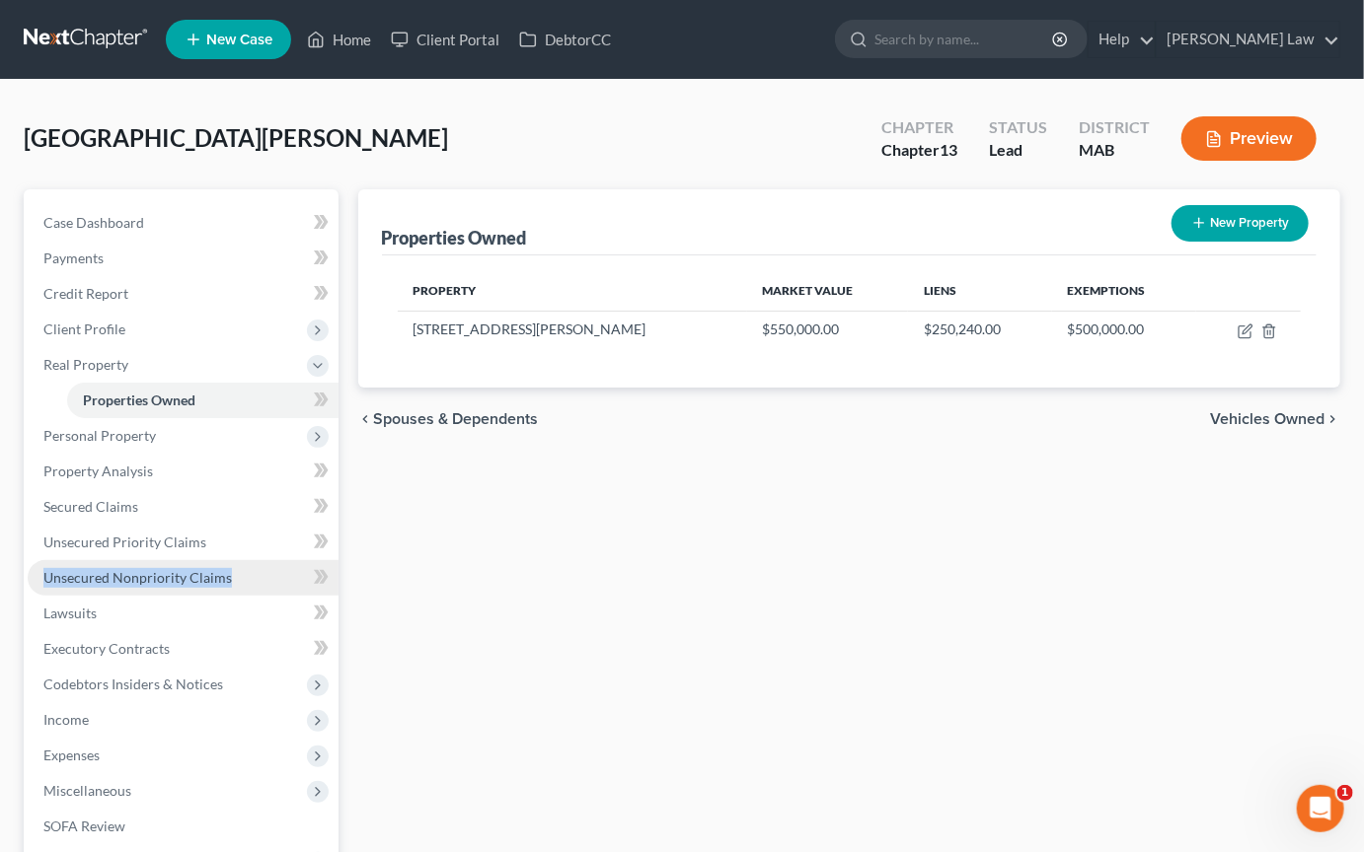
click at [121, 586] on span "Unsecured Nonpriority Claims" at bounding box center [137, 577] width 188 height 17
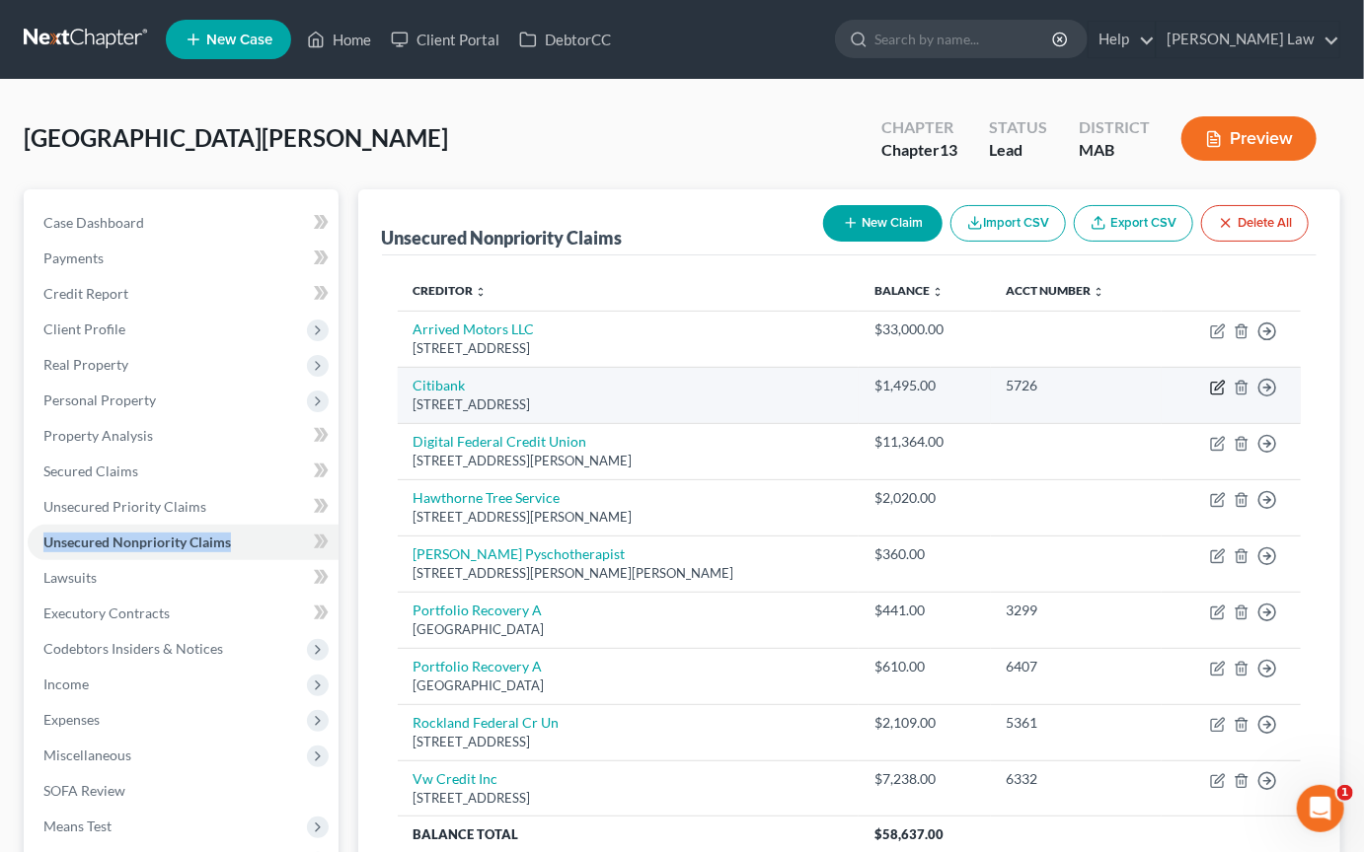
click at [1215, 390] on icon "button" at bounding box center [1219, 385] width 9 height 9
select select "6"
select select "1"
select select "0"
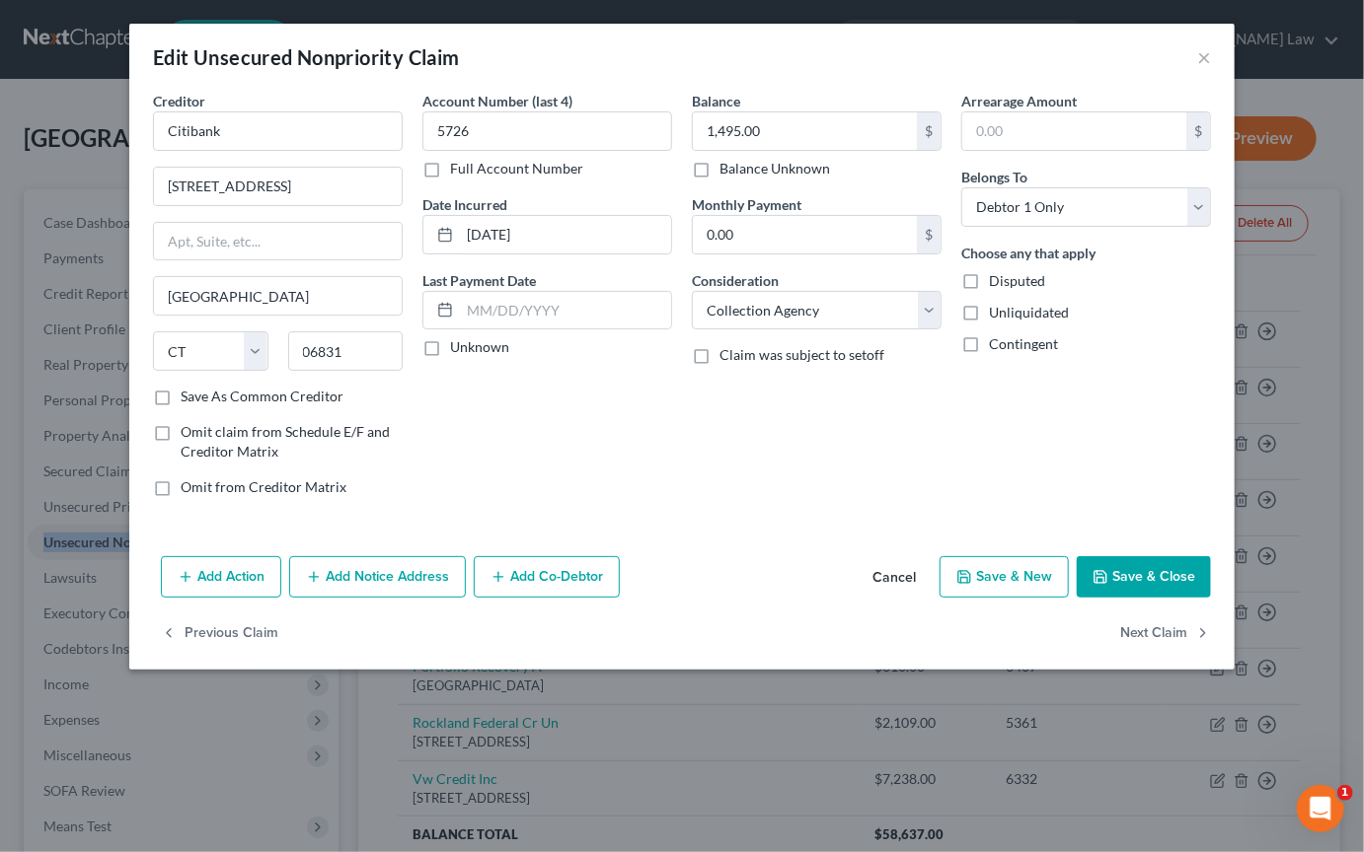
click at [304, 598] on button "Add Notice Address" at bounding box center [377, 576] width 177 height 41
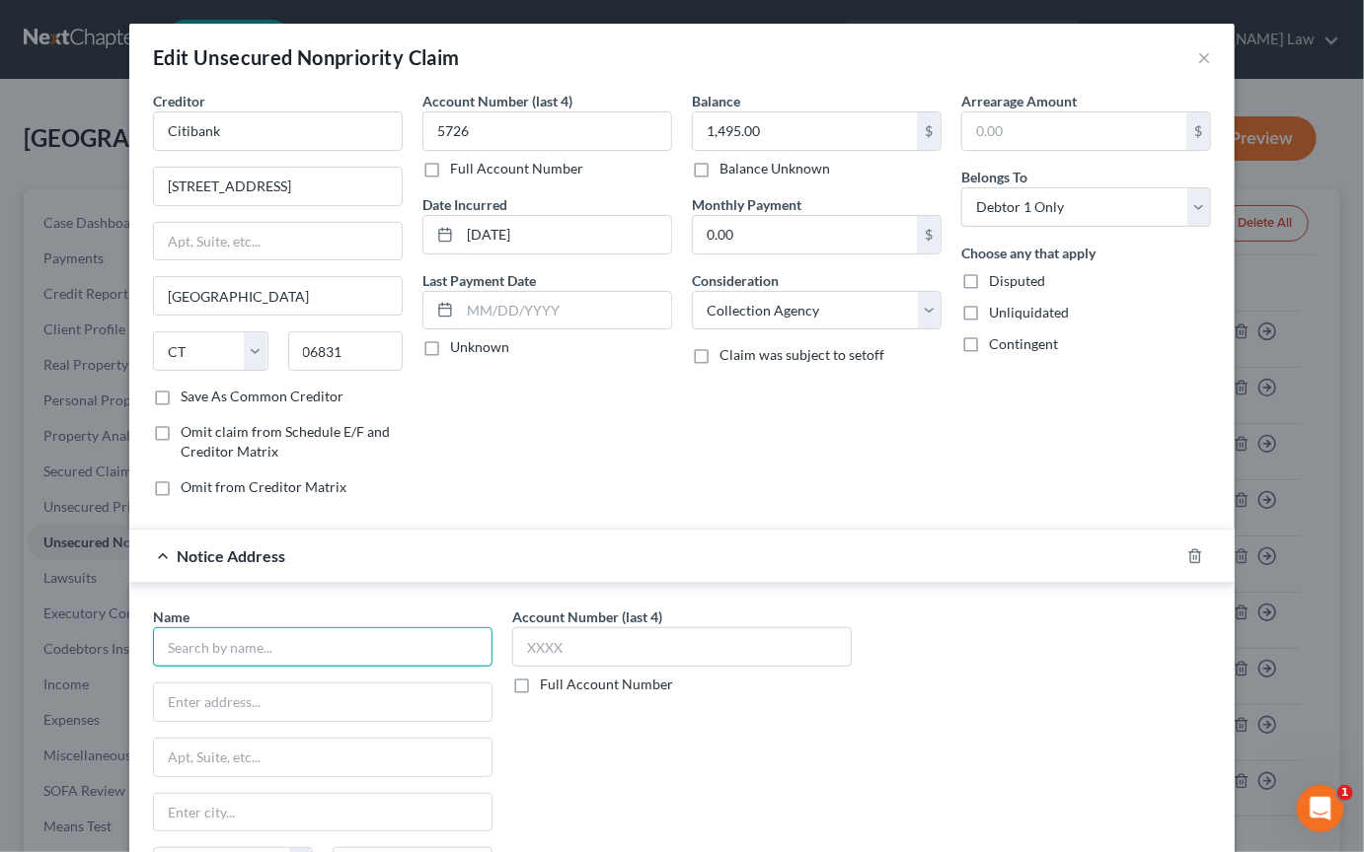
click at [186, 667] on input "text" at bounding box center [322, 647] width 339 height 39
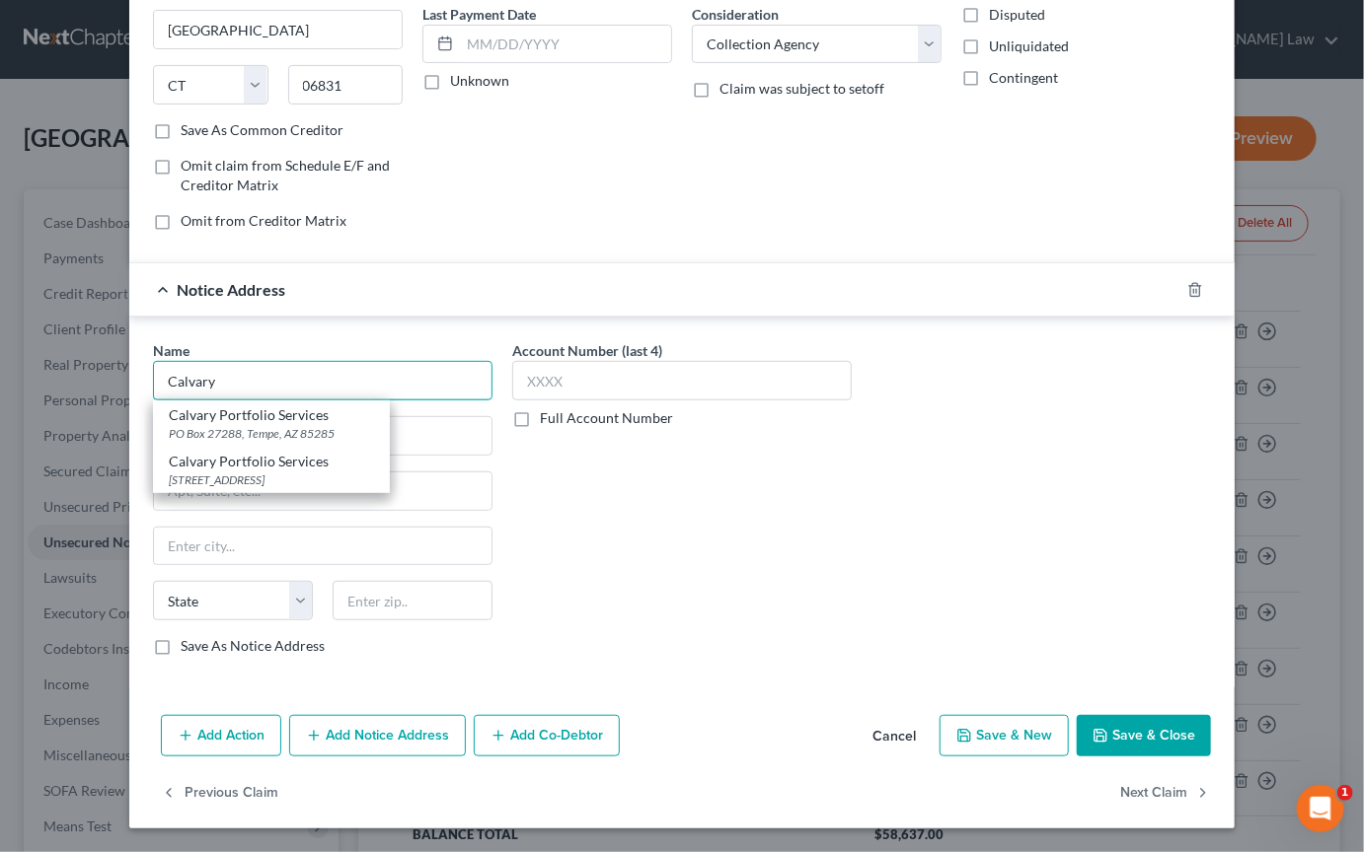
scroll to position [273, 0]
click at [228, 488] on div "[STREET_ADDRESS]" at bounding box center [271, 480] width 205 height 17
type input "Calvary Portfolio Services"
type input "[STREET_ADDRESS]"
type input "Suite 400"
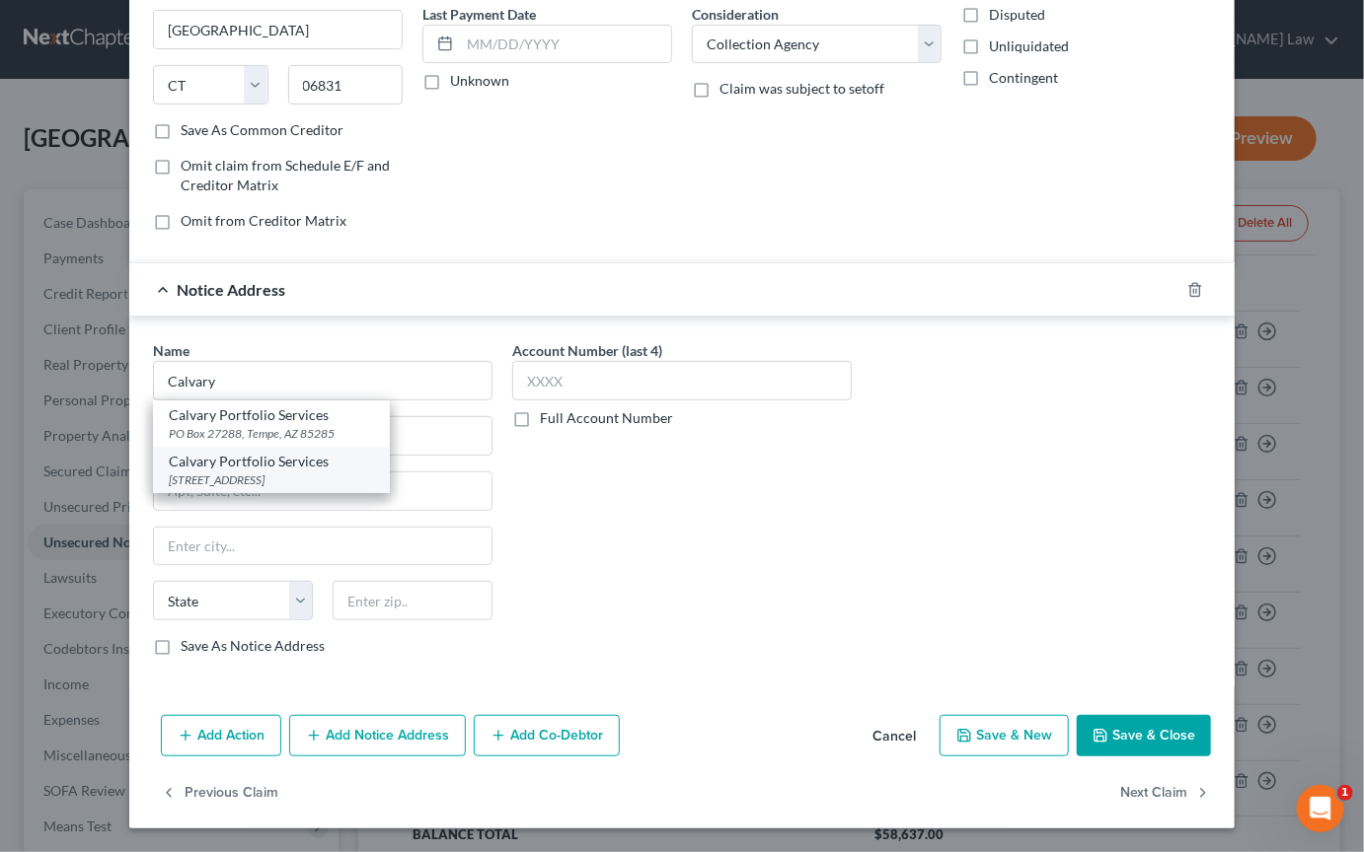
type input "Valhalla"
select select "35"
type input "10595"
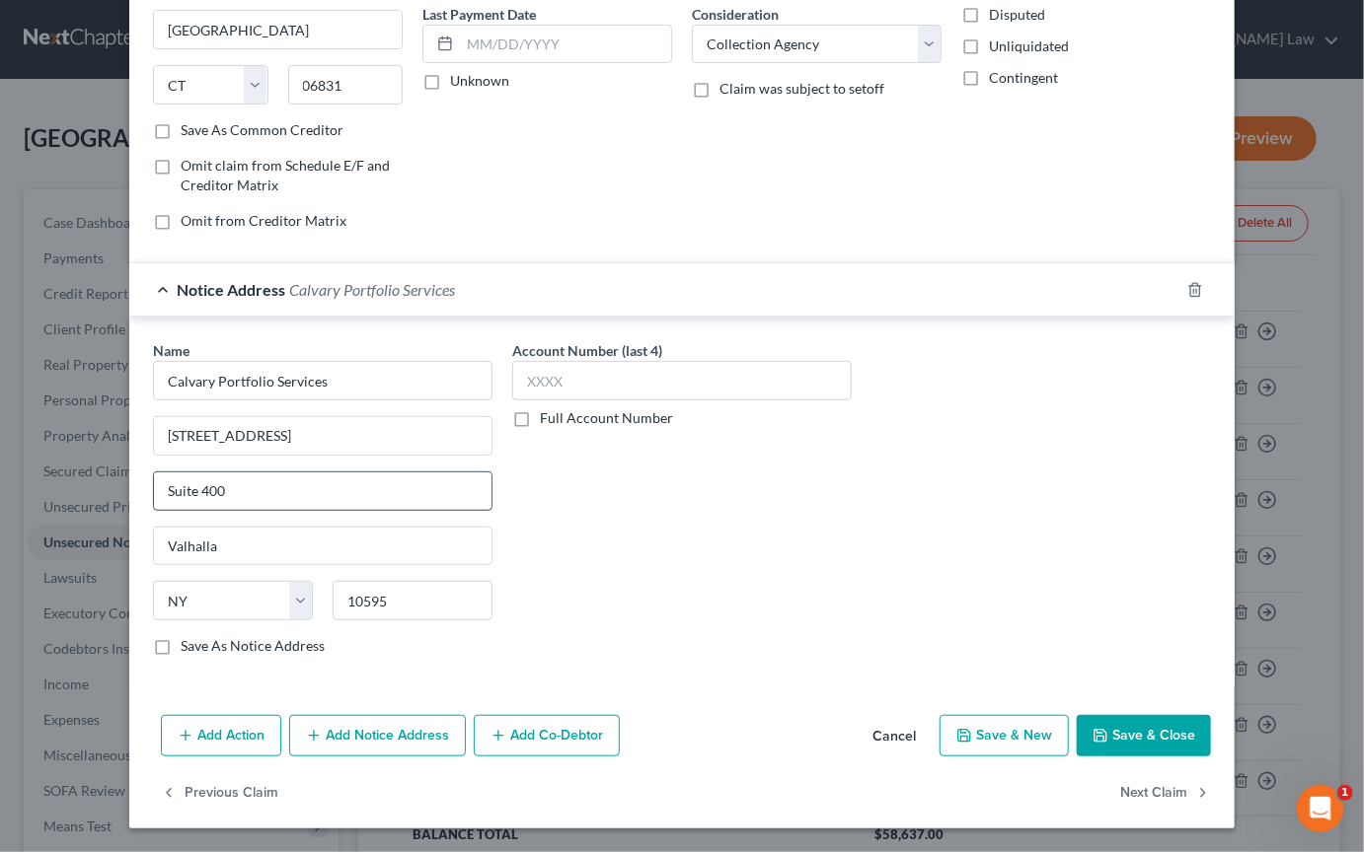
scroll to position [533, 0]
click at [296, 732] on button "Add Notice Address" at bounding box center [377, 735] width 177 height 41
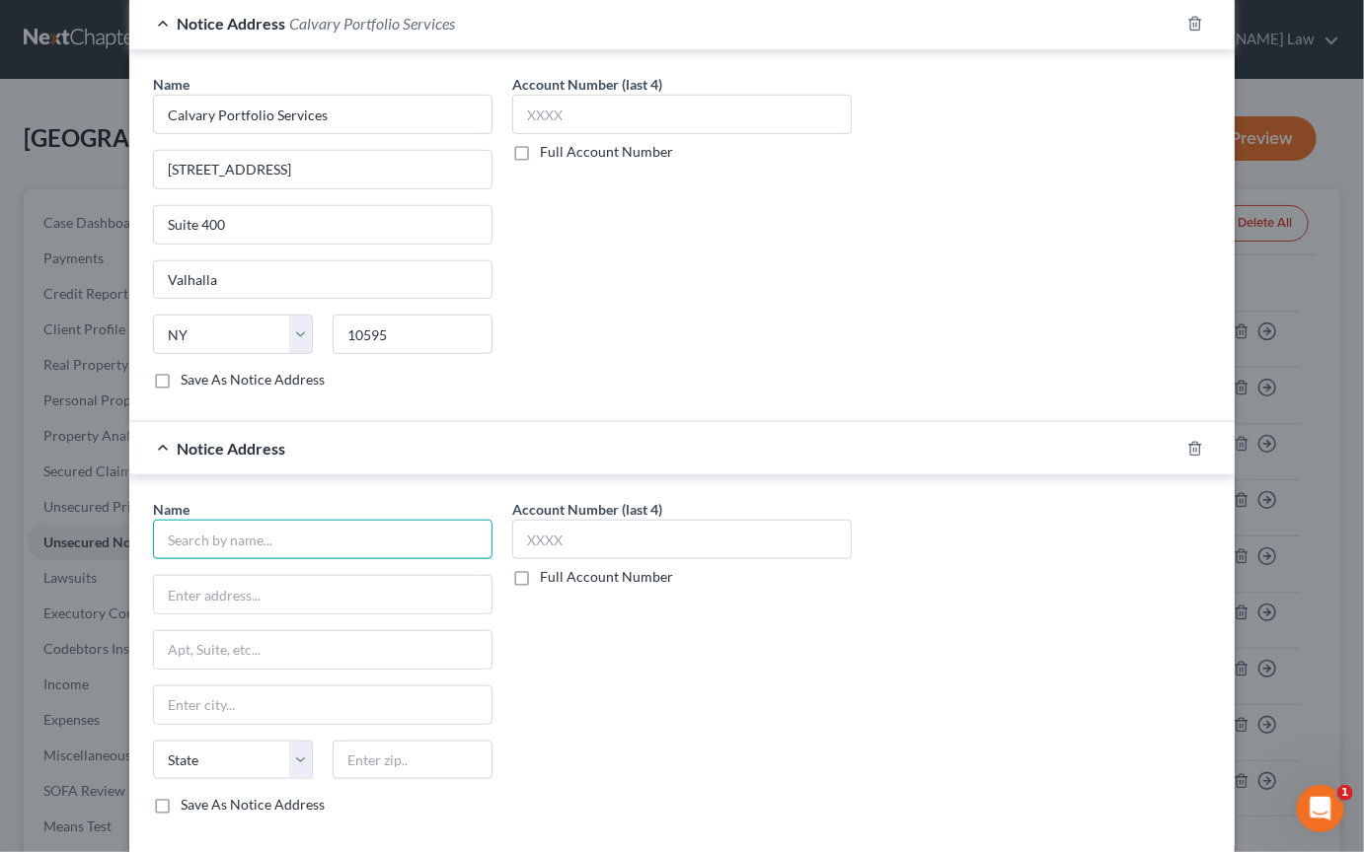
click at [230, 559] on input "text" at bounding box center [322, 539] width 339 height 39
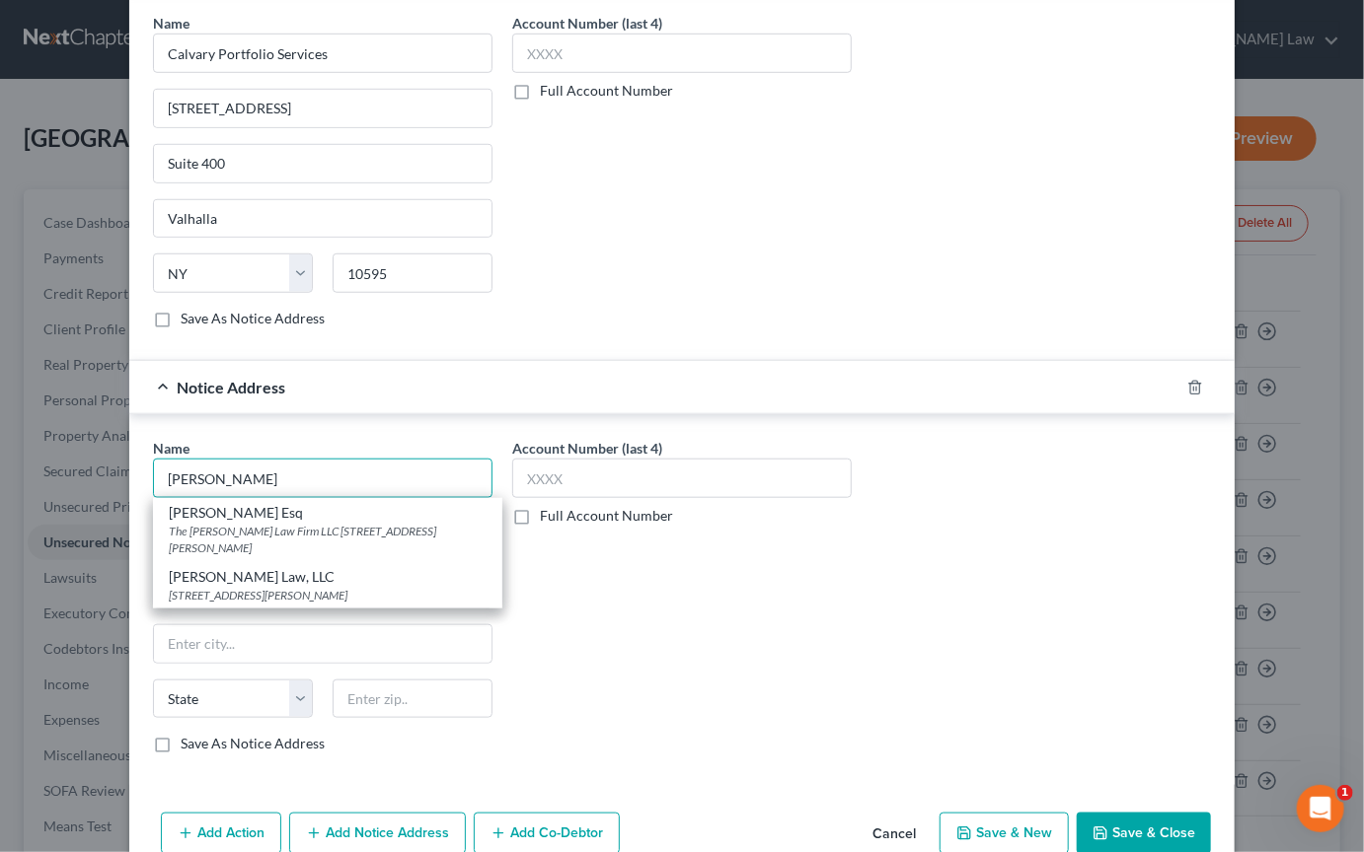
scroll to position [608, 0]
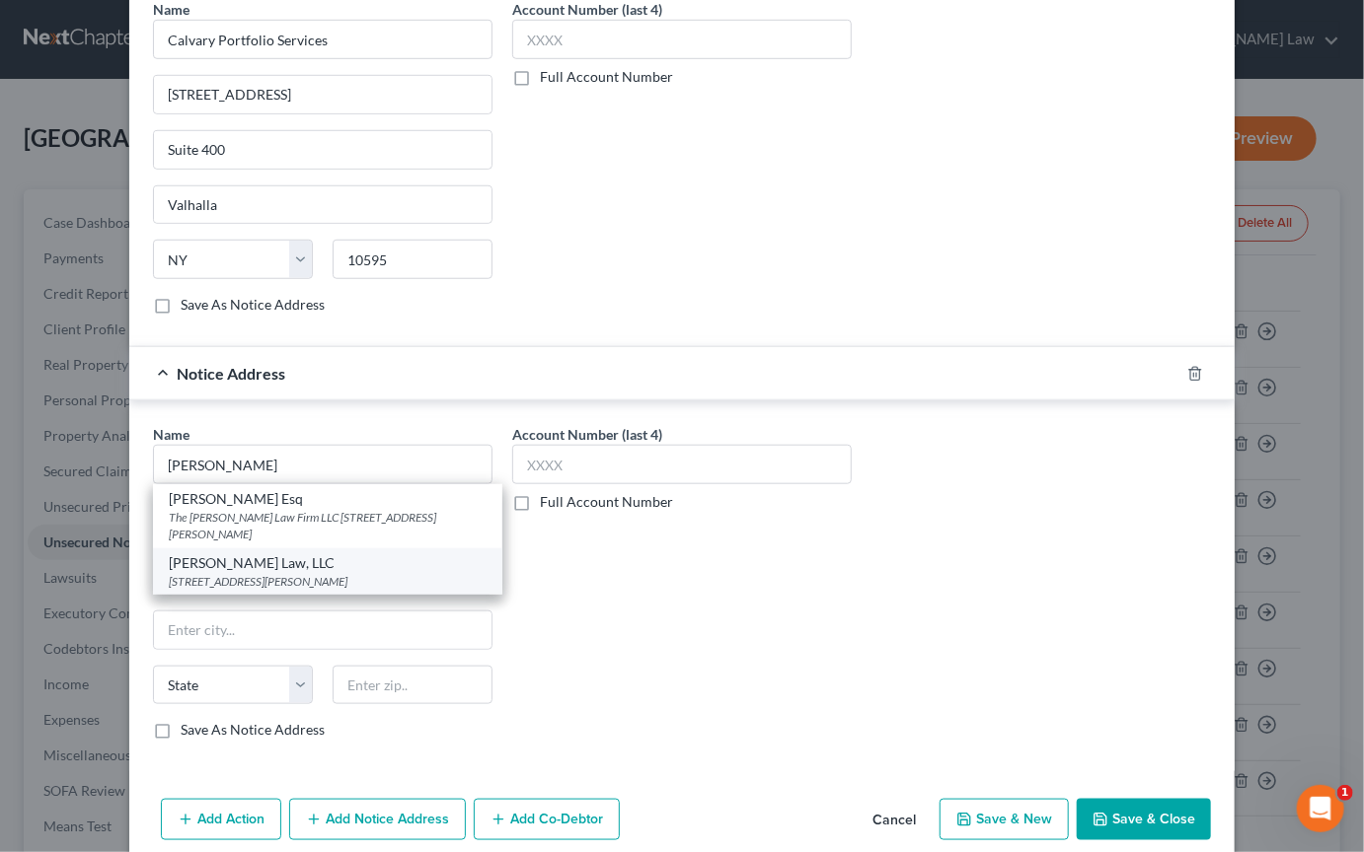
click at [222, 590] on div "[STREET_ADDRESS][PERSON_NAME]" at bounding box center [328, 581] width 318 height 17
type input "[PERSON_NAME] Law, LLC"
type input "[STREET_ADDRESS][PERSON_NAME]"
type input "Suite A102"
type input "[GEOGRAPHIC_DATA]"
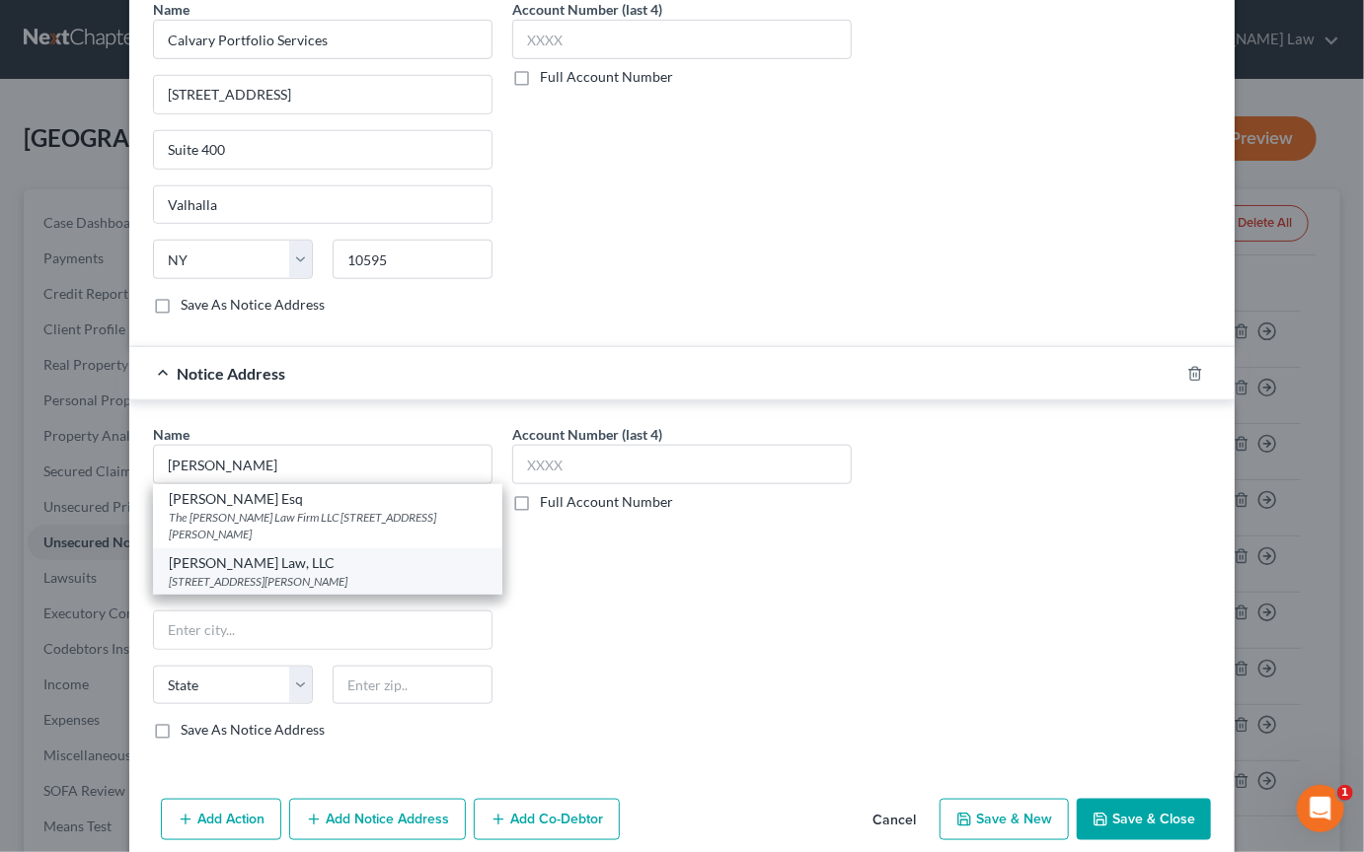
select select "32"
type input "03079"
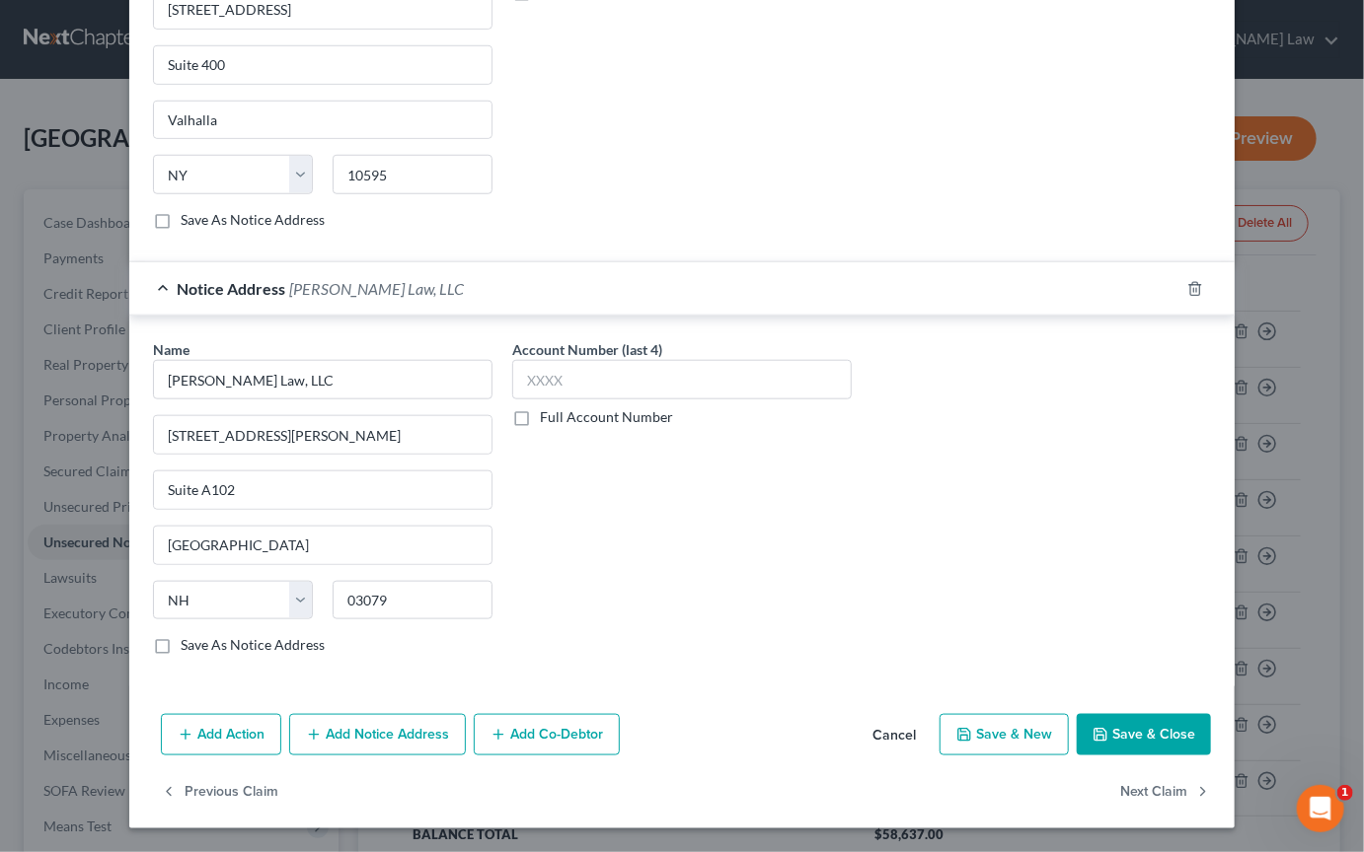
scroll to position [995, 0]
click at [1211, 756] on button "Save & Close" at bounding box center [1143, 734] width 134 height 41
type input "0"
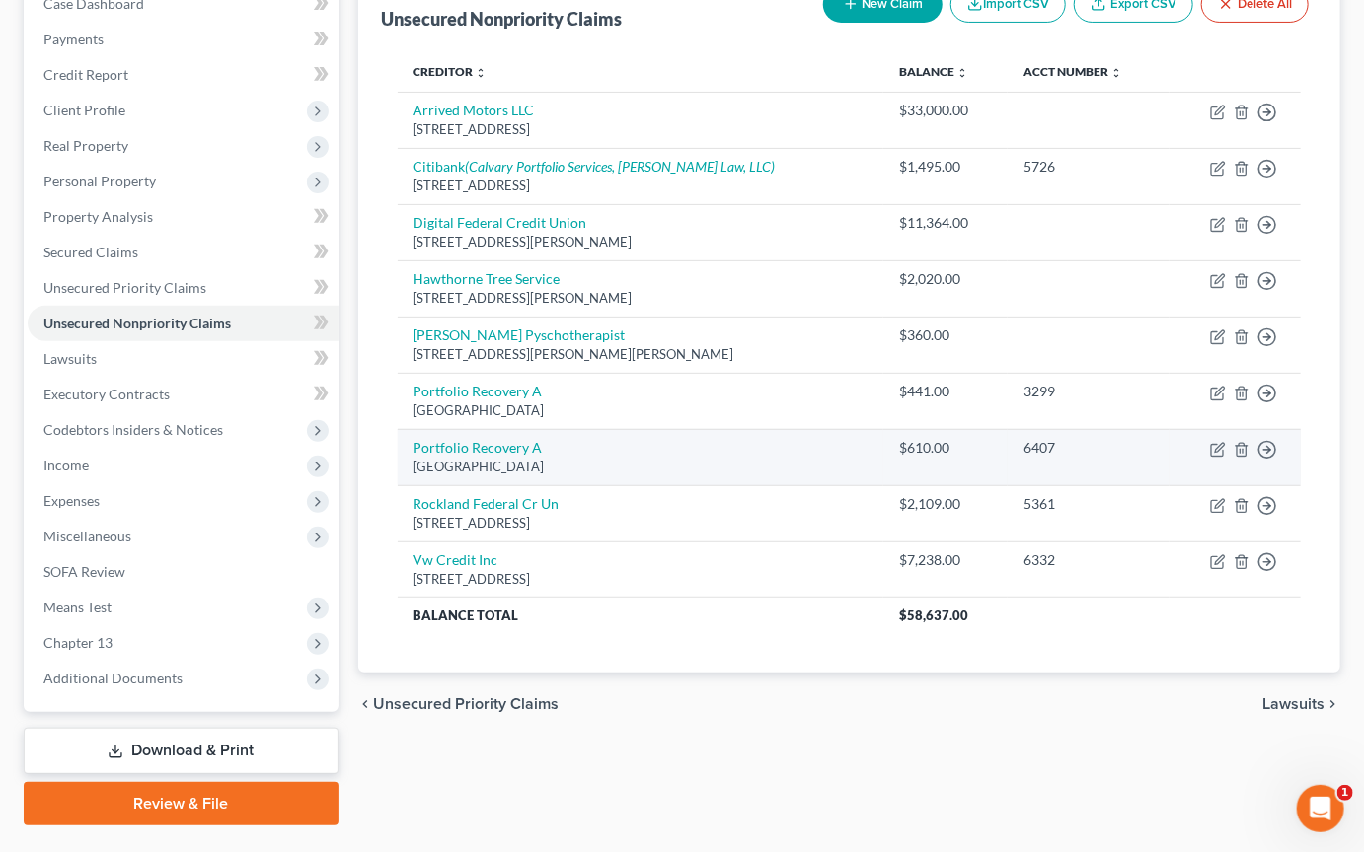
scroll to position [0, 0]
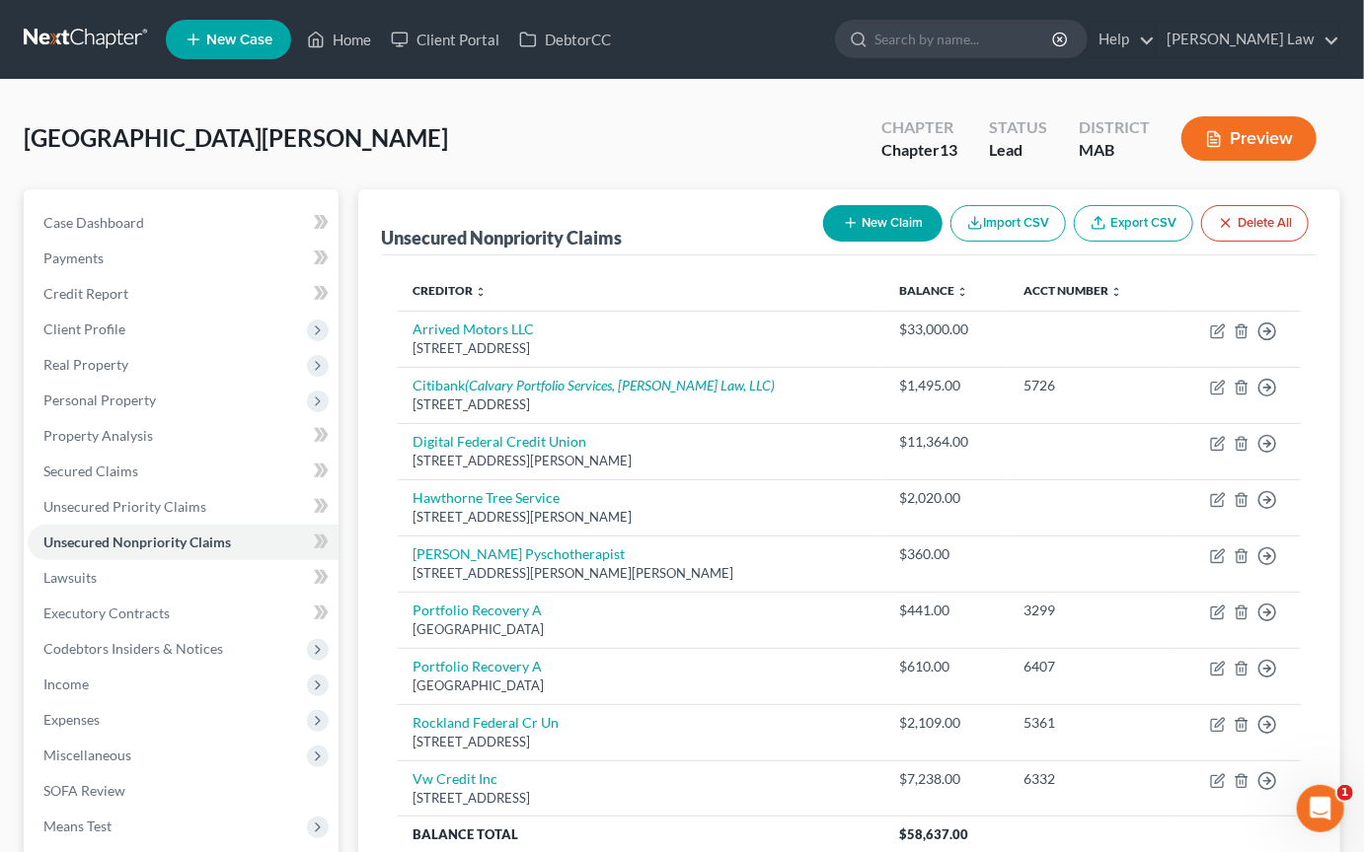
click at [823, 242] on button "New Claim" at bounding box center [882, 223] width 119 height 37
select select "0"
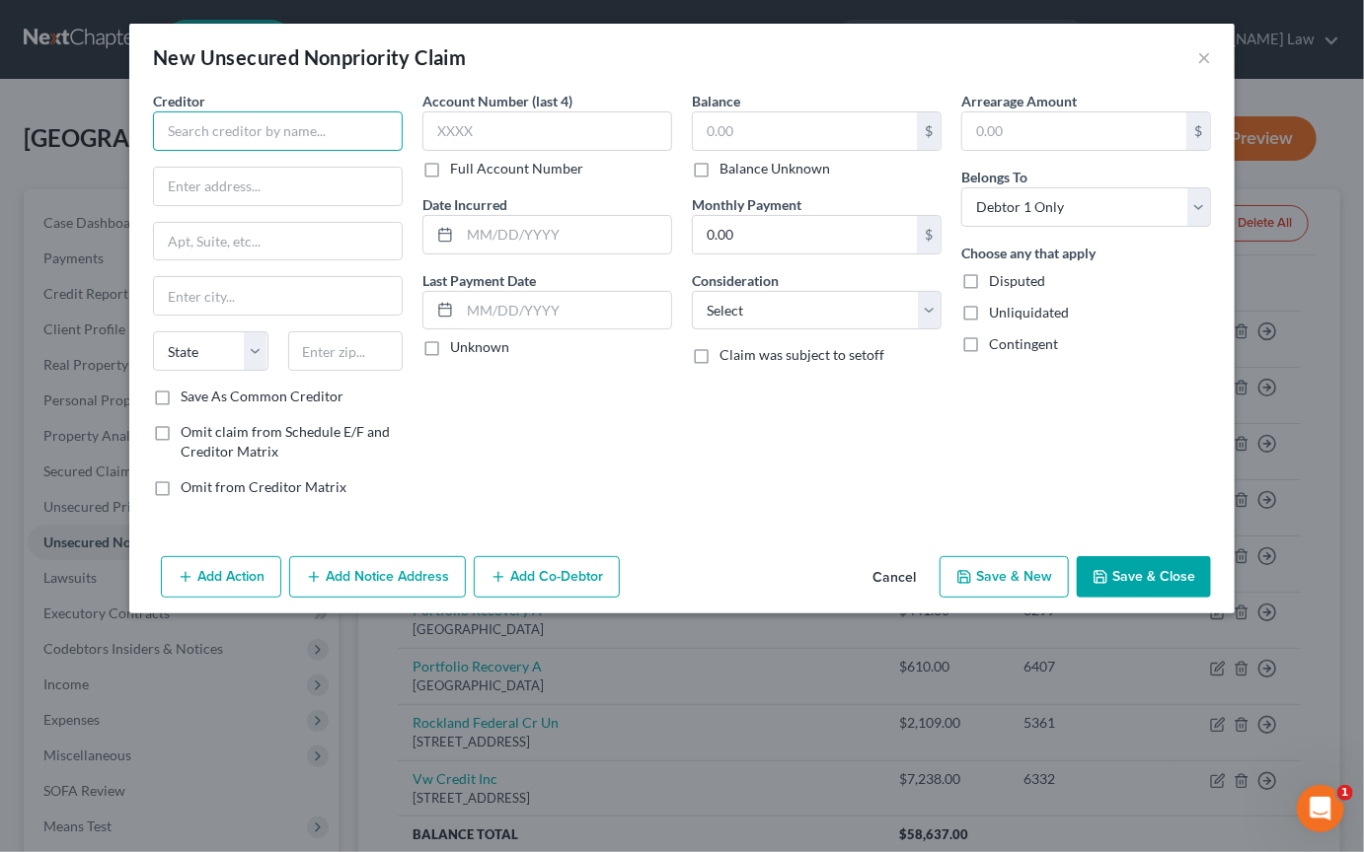
click at [256, 151] on input "text" at bounding box center [278, 130] width 250 height 39
type input "[PERSON_NAME]"
click at [179, 205] on input "text" at bounding box center [278, 186] width 248 height 37
type input "[STREET_ADDRESS]"
click at [154, 315] on input "text" at bounding box center [278, 295] width 248 height 37
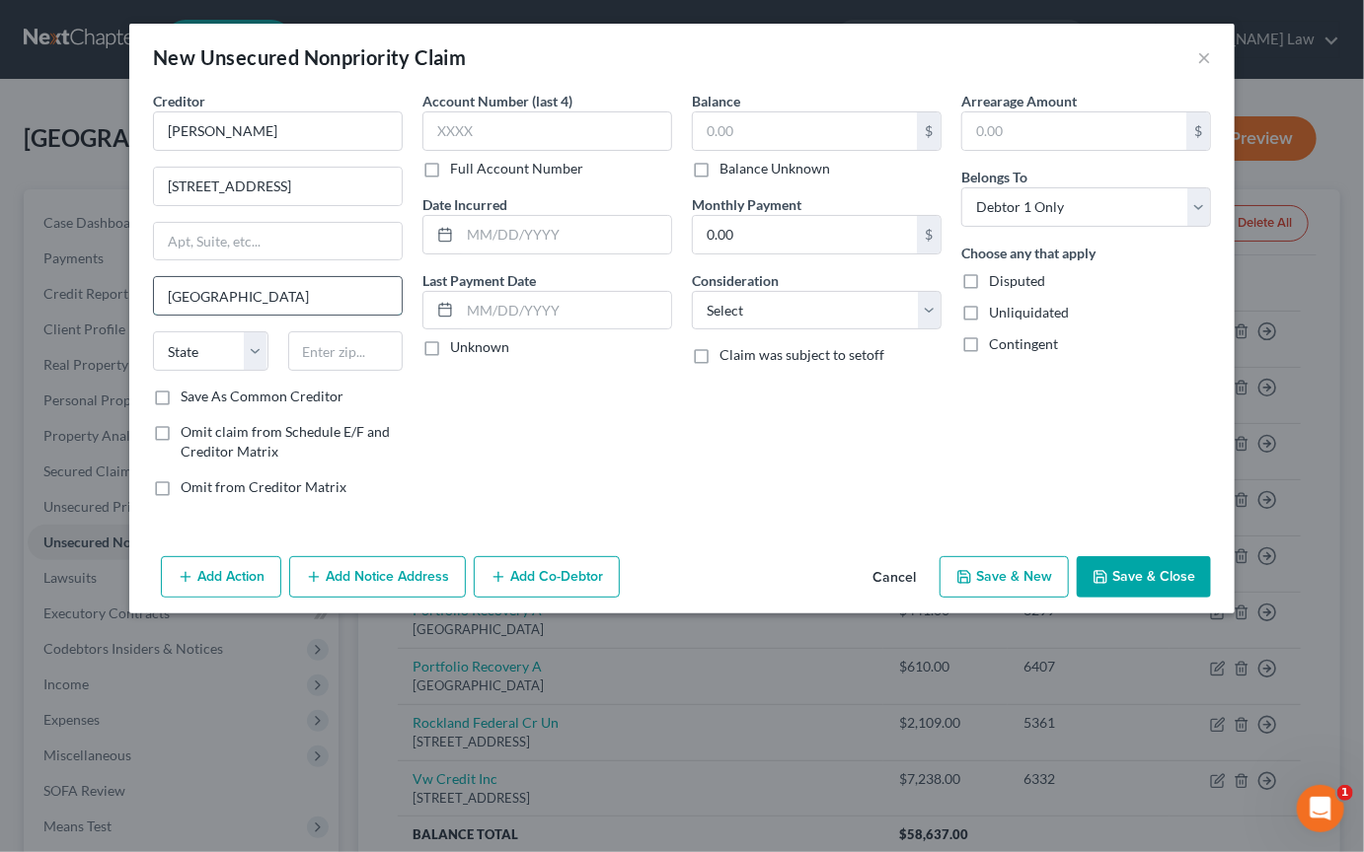
type input "[GEOGRAPHIC_DATA]"
select select "22"
click at [288, 371] on input "text" at bounding box center [345, 351] width 115 height 39
type input "02562"
click at [738, 150] on input "text" at bounding box center [805, 130] width 224 height 37
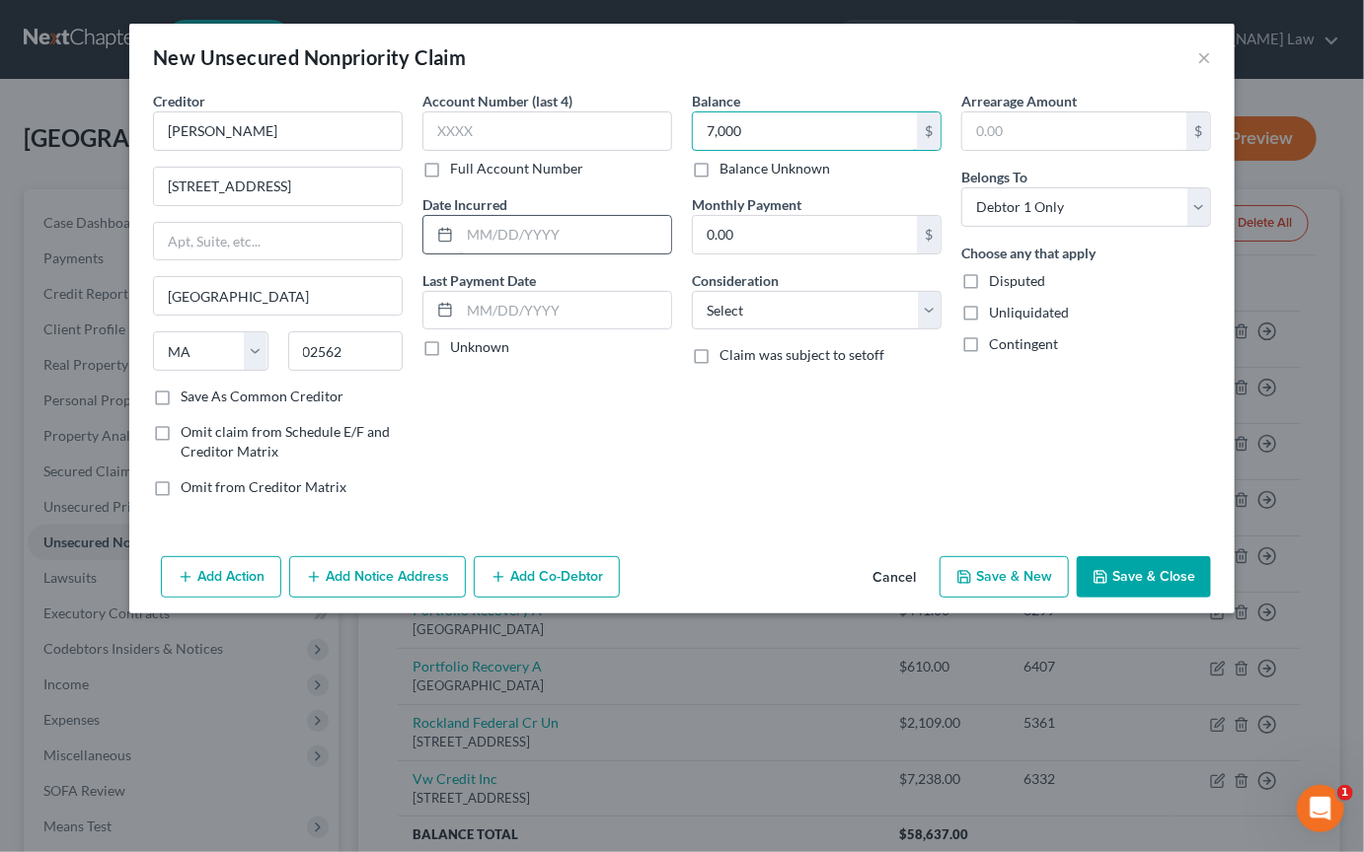
type input "7,000"
type input "2023"
click at [1179, 598] on button "Save & Close" at bounding box center [1143, 576] width 134 height 41
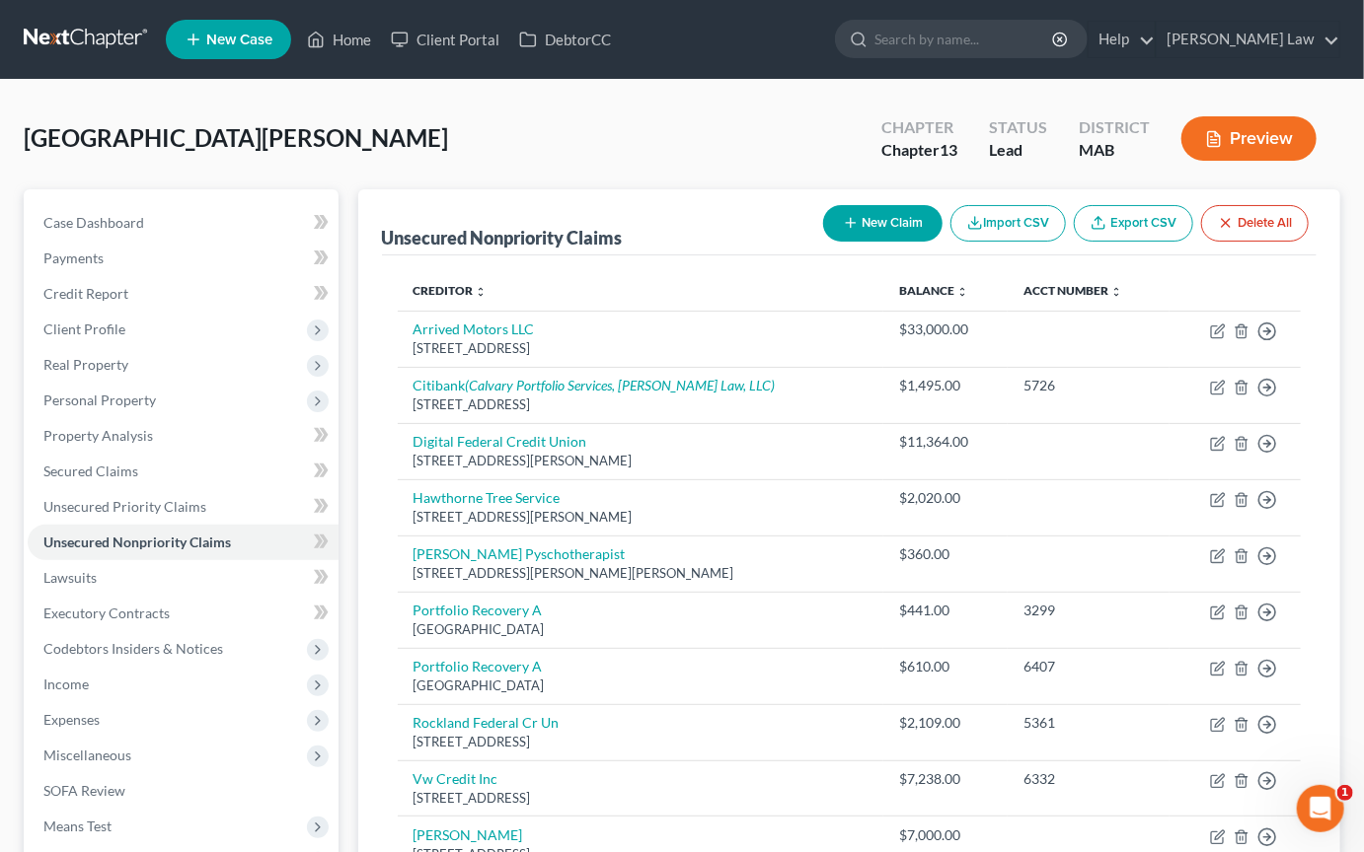
click at [823, 242] on button "New Claim" at bounding box center [882, 223] width 119 height 37
select select "0"
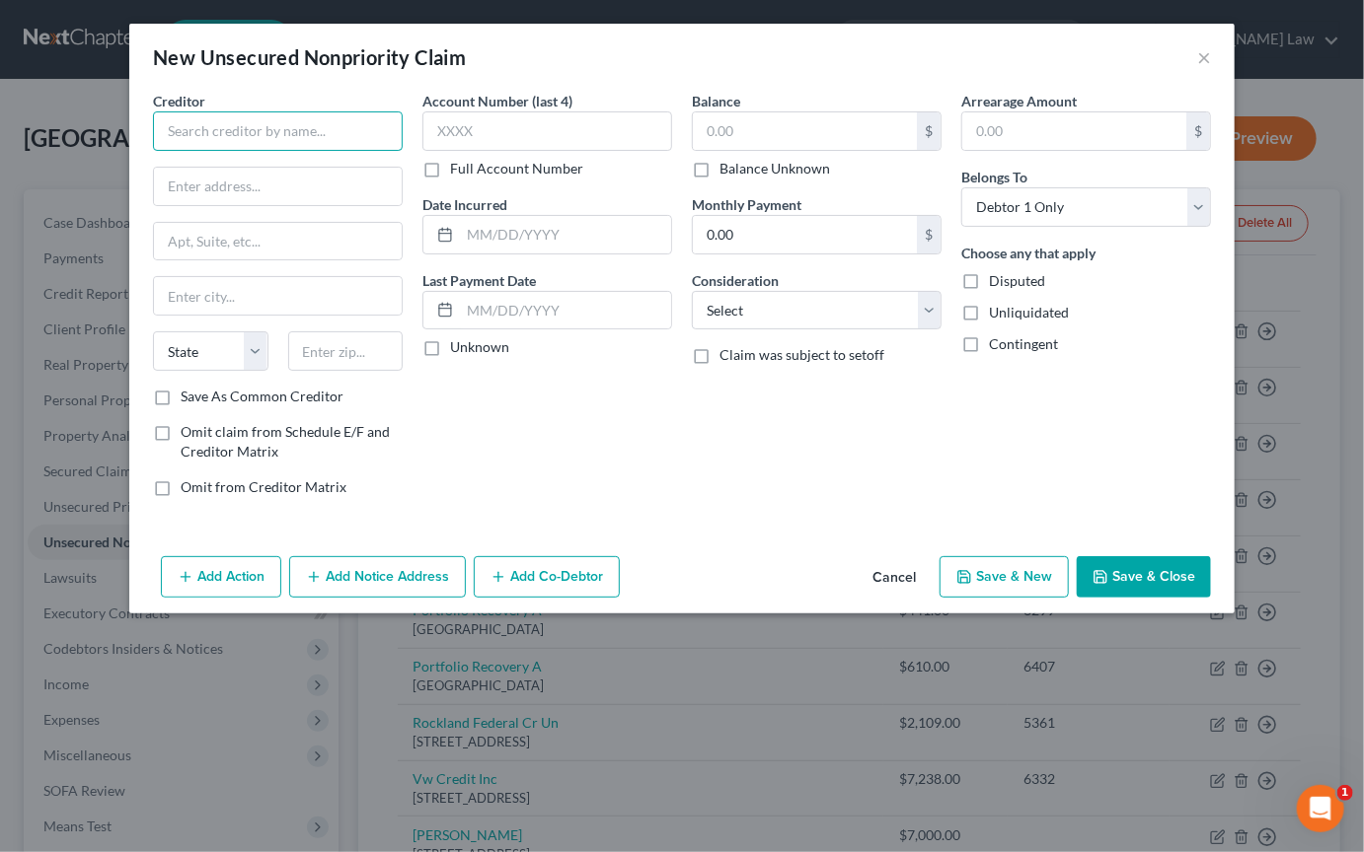
click at [288, 151] on input "text" at bounding box center [278, 130] width 250 height 39
type input "[PERSON_NAME]"
click at [215, 205] on input "text" at bounding box center [278, 186] width 248 height 37
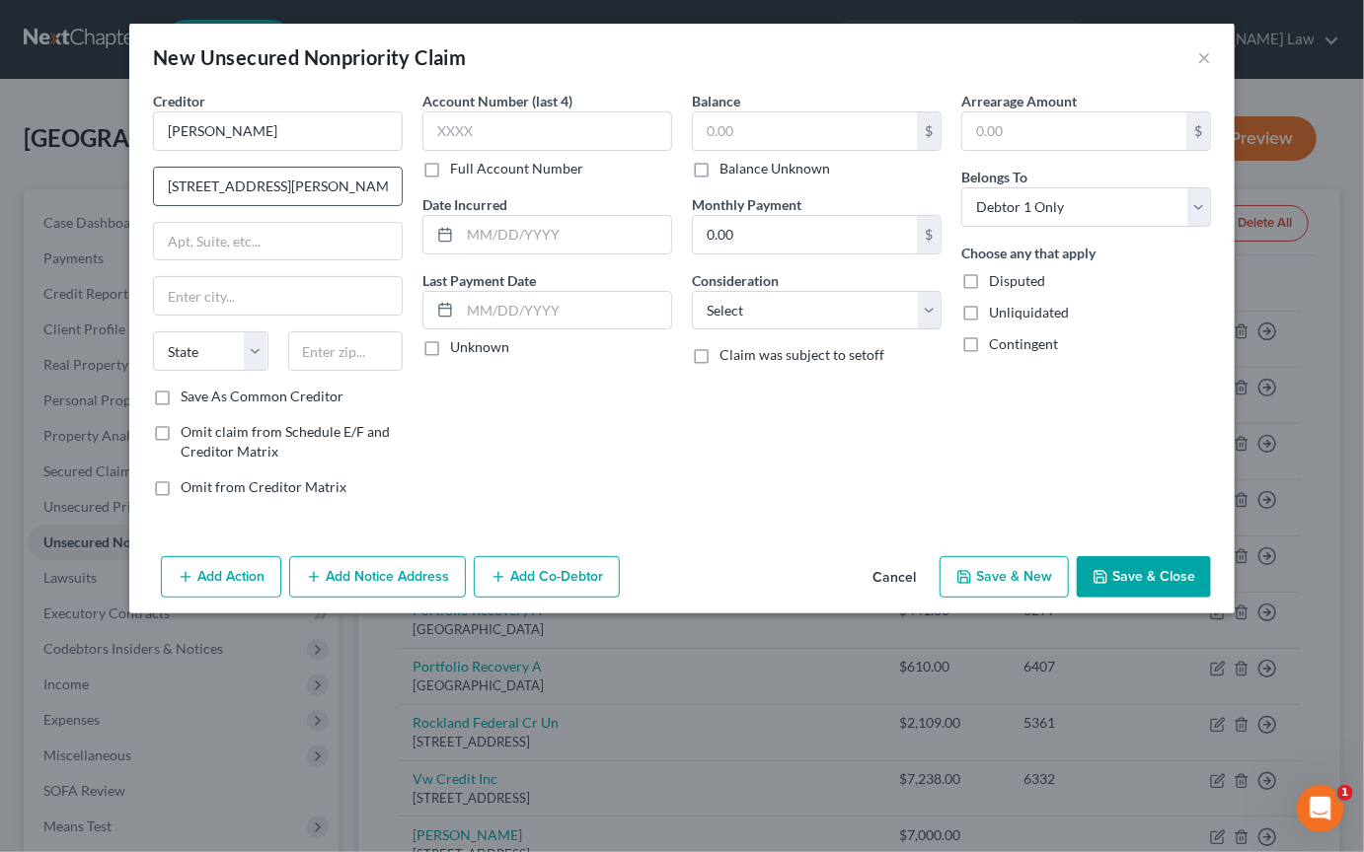
type input "[STREET_ADDRESS][PERSON_NAME]"
click at [153, 387] on div "Creditor * [PERSON_NAME] [GEOGRAPHIC_DATA][PERSON_NAME][US_STATE] CA CO CT DE D…" at bounding box center [278, 239] width 250 height 296
click at [154, 315] on input "text" at bounding box center [278, 295] width 248 height 37
type input "Wareham"
select select "22"
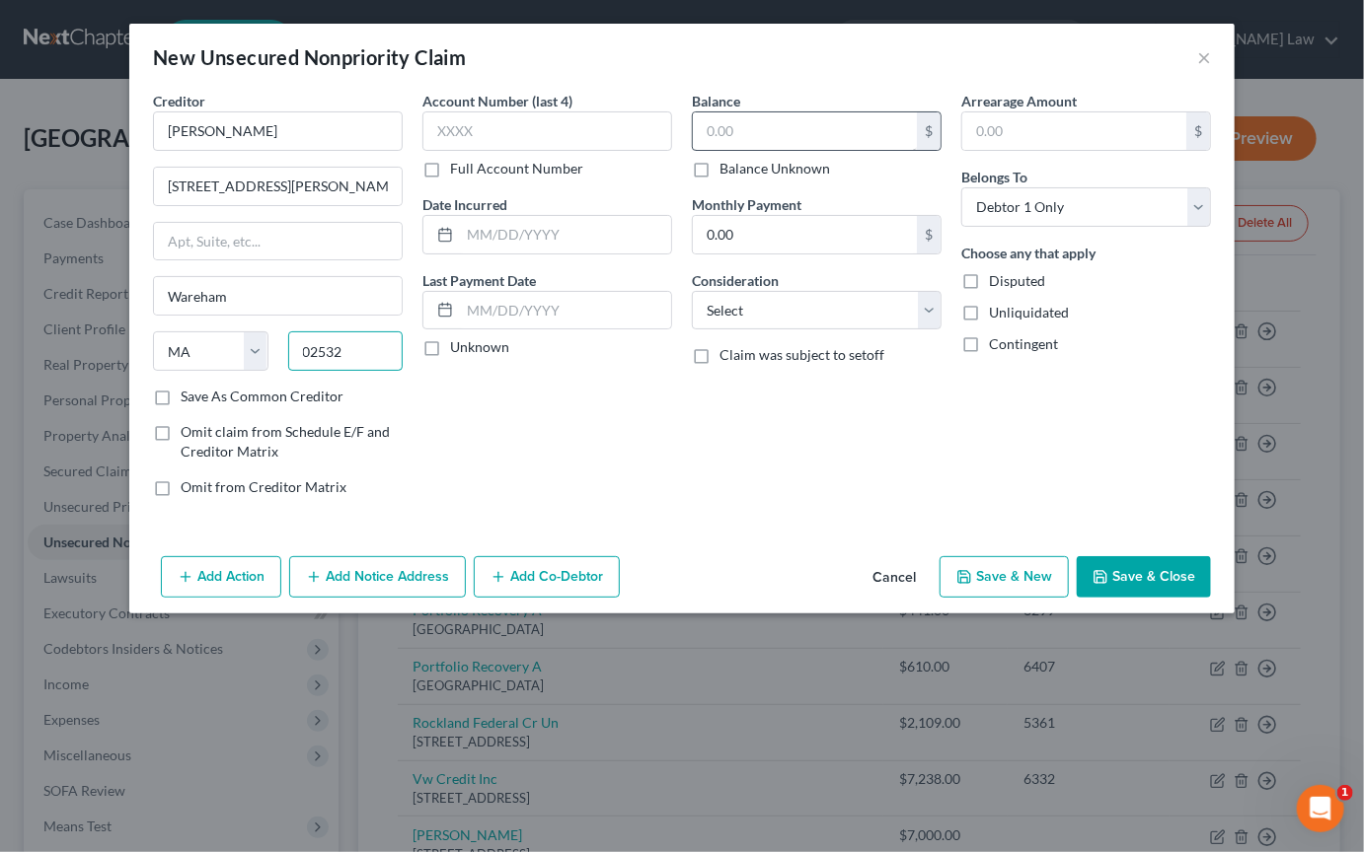
type input "02532"
click at [772, 150] on input "text" at bounding box center [805, 130] width 224 height 37
type input "Buzzards Bay"
click at [460, 254] on input "text" at bounding box center [565, 234] width 211 height 37
type input "2020"
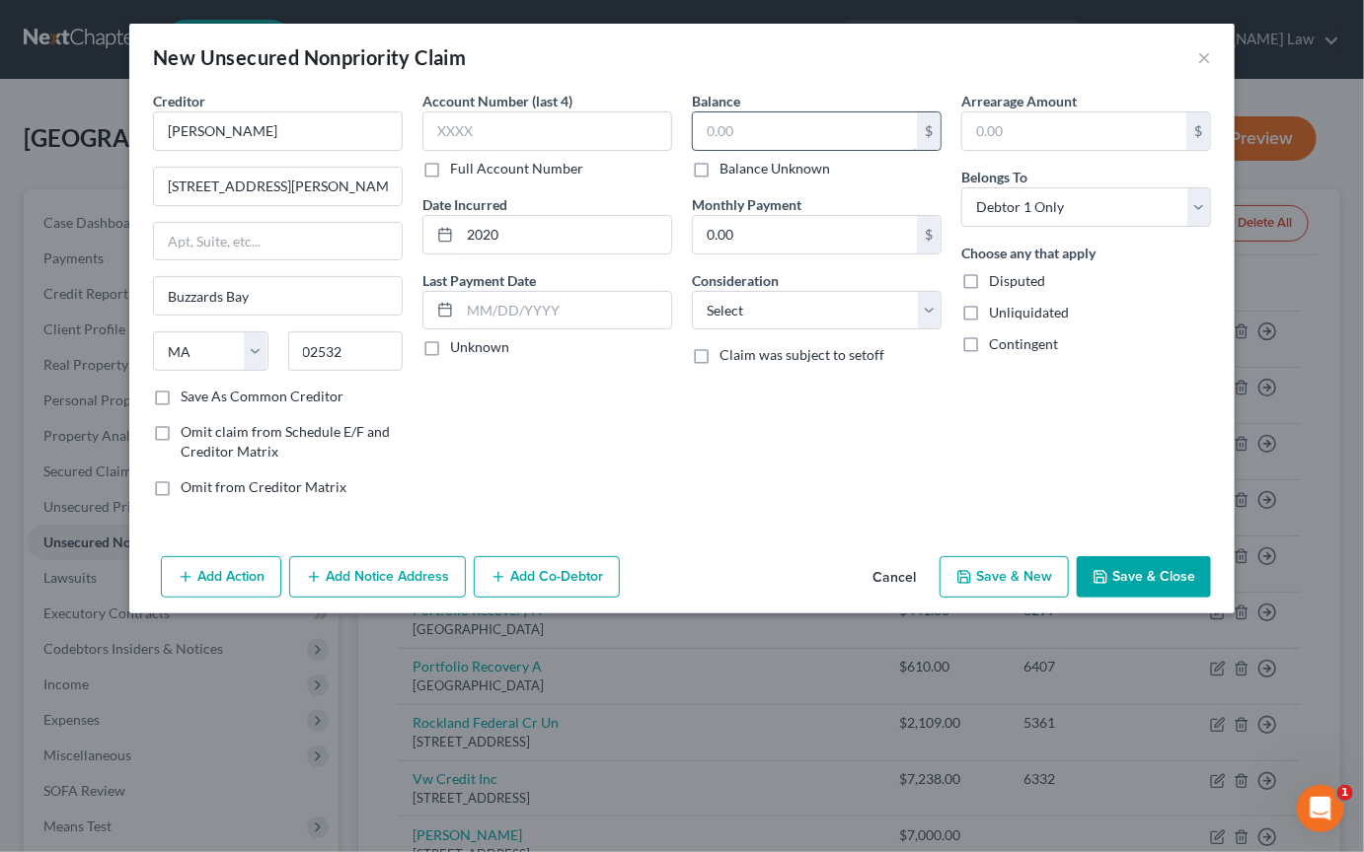
click at [775, 150] on input "text" at bounding box center [805, 130] width 224 height 37
click at [1210, 598] on button "Save & Close" at bounding box center [1143, 576] width 134 height 41
type input "145,698.00"
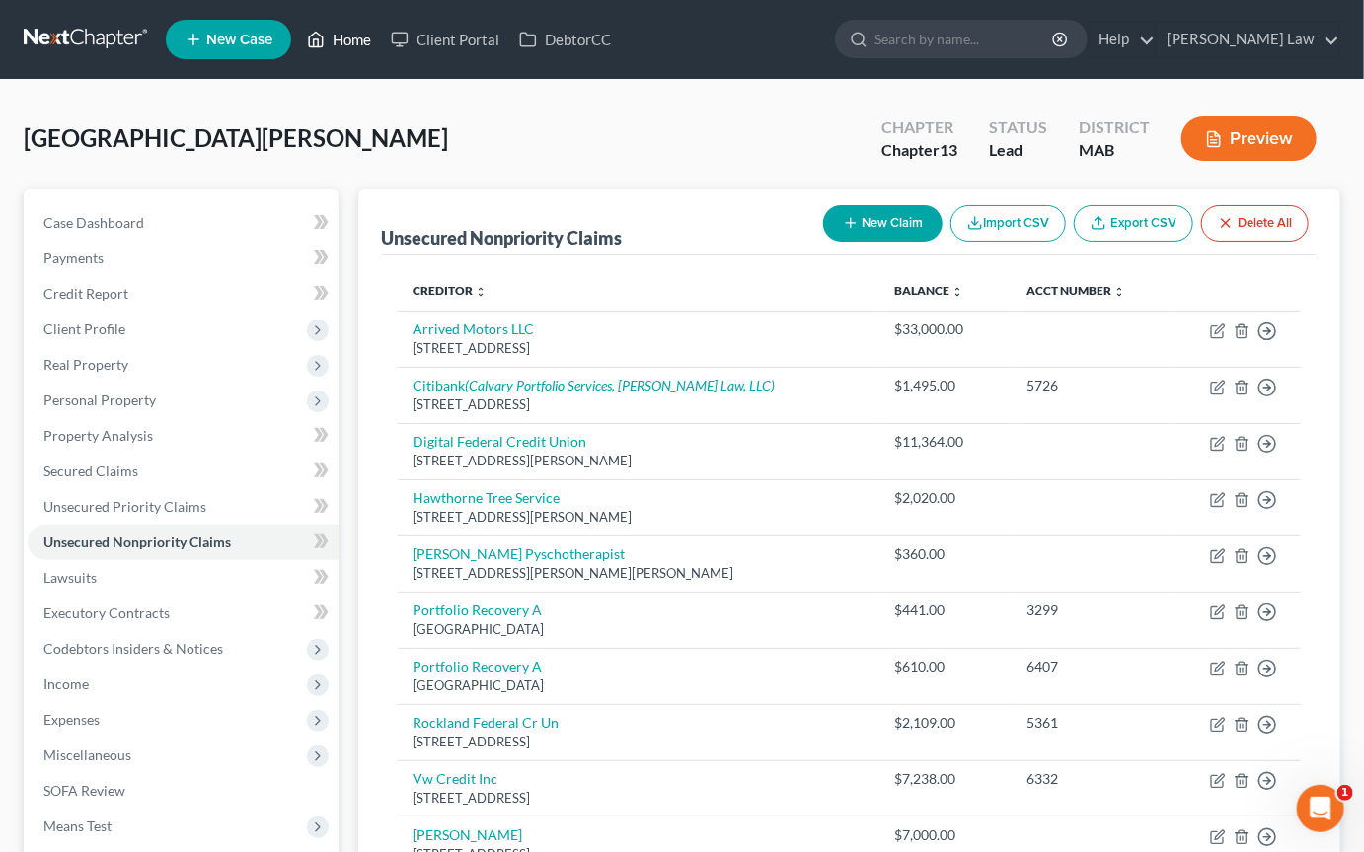
click at [381, 57] on link "Home" at bounding box center [339, 40] width 84 height 36
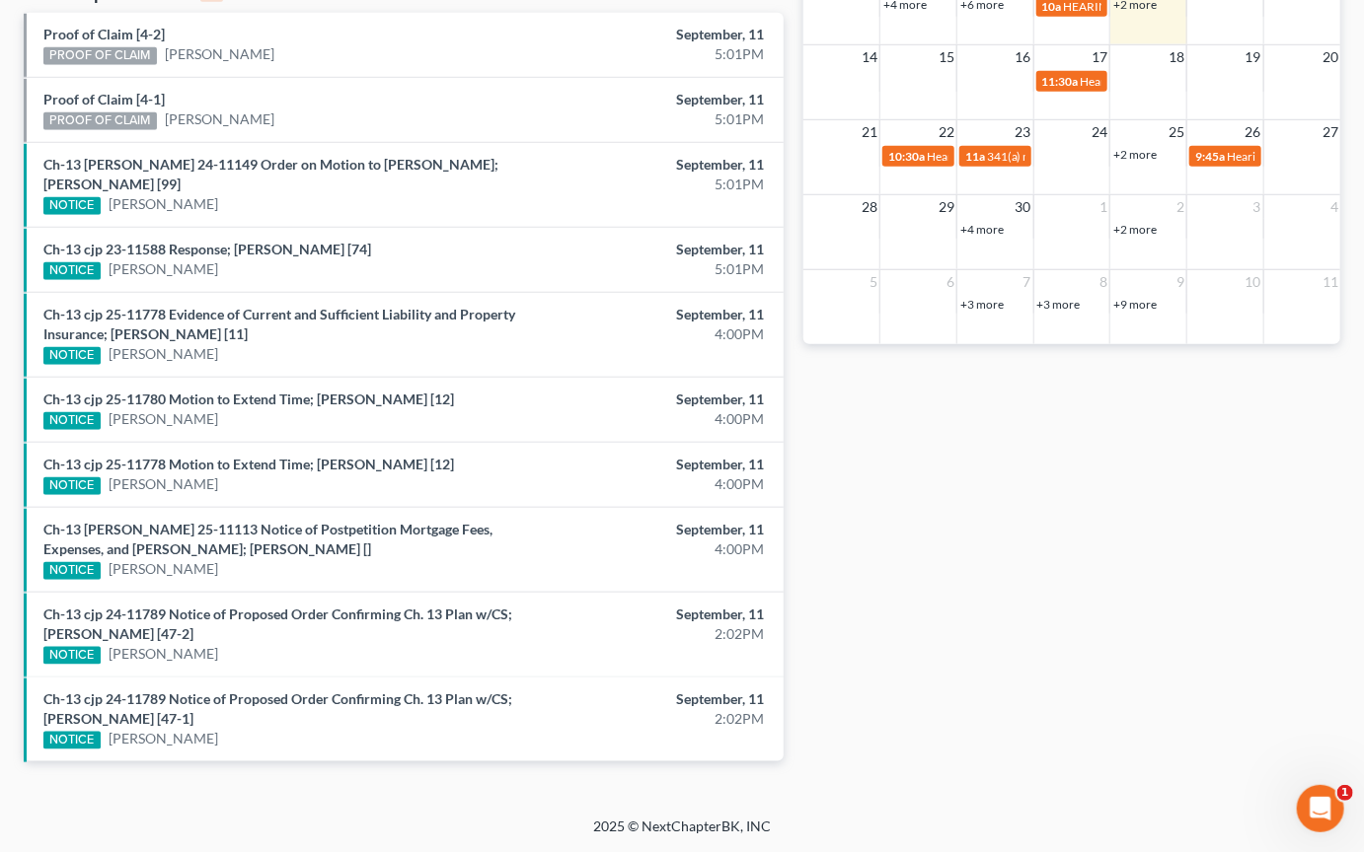
scroll to position [1085, 0]
click at [629, 831] on div "2025 © NextChapterBK, INC" at bounding box center [681, 835] width 1125 height 36
click at [791, 791] on div "Recent Cases 15 View All Name unfold_more expand_more expand_less Area of Law u…" at bounding box center [682, 115] width 1364 height 1403
drag, startPoint x: 791, startPoint y: 791, endPoint x: 849, endPoint y: 653, distance: 149.5
click at [799, 746] on div "Recent Cases 15 View All Name unfold_more expand_more expand_less Area of Law u…" at bounding box center [682, 115] width 1364 height 1403
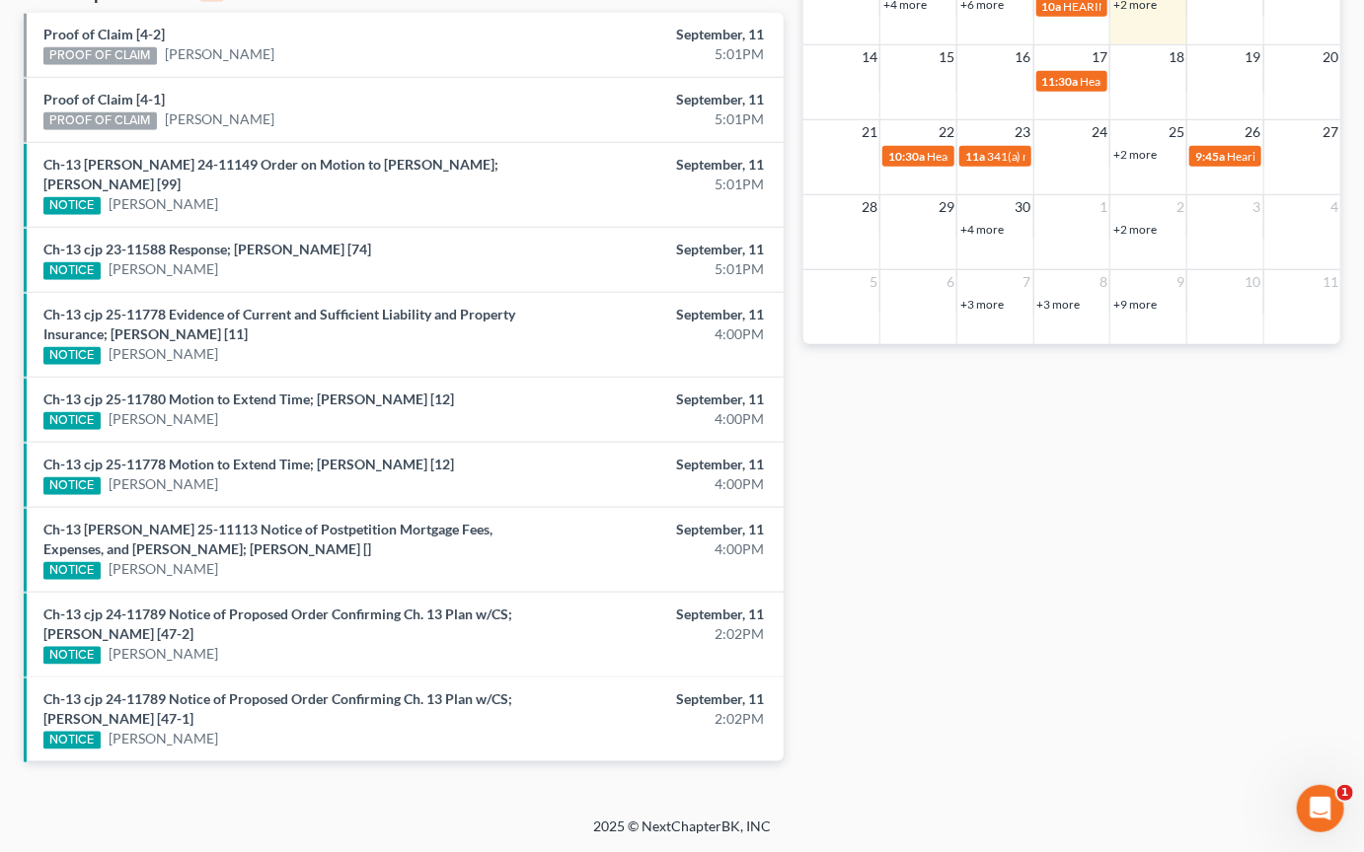
scroll to position [992, 0]
